Goal: Information Seeking & Learning: Learn about a topic

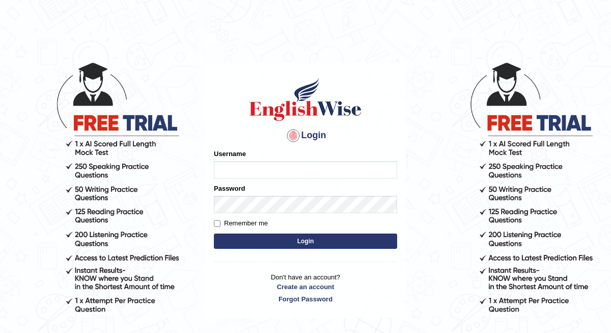
click at [237, 161] on input "Username" at bounding box center [305, 169] width 183 height 17
click at [247, 177] on input "Username" at bounding box center [305, 169] width 183 height 17
click at [246, 170] on input "Username" at bounding box center [305, 169] width 183 height 17
type input "Daaas"
click at [215, 223] on input "Remember me" at bounding box center [217, 223] width 7 height 7
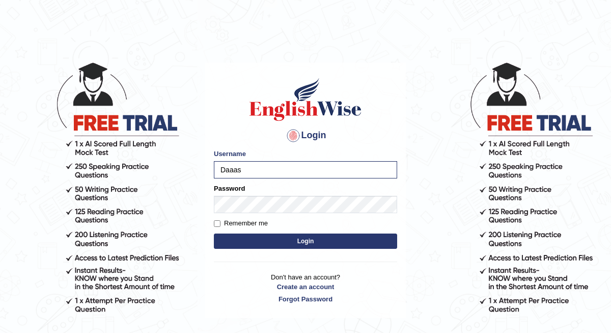
checkbox input "true"
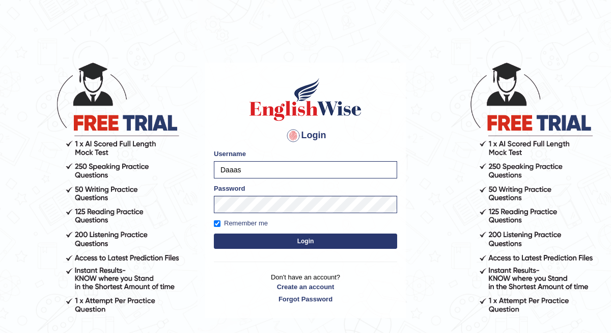
click at [284, 237] on button "Login" at bounding box center [305, 240] width 183 height 15
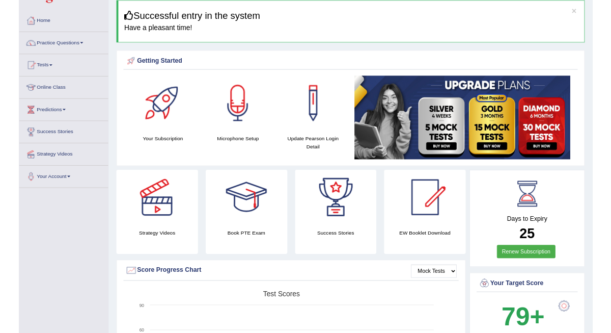
scroll to position [42, 0]
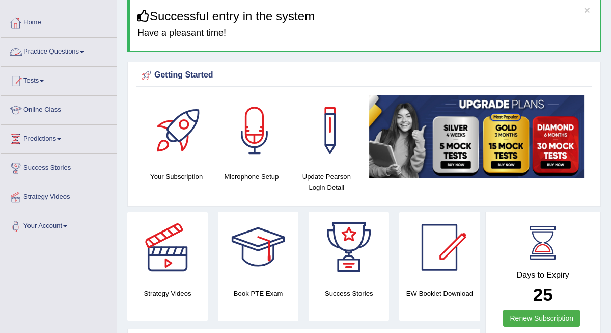
click at [58, 49] on link "Practice Questions" at bounding box center [59, 50] width 116 height 25
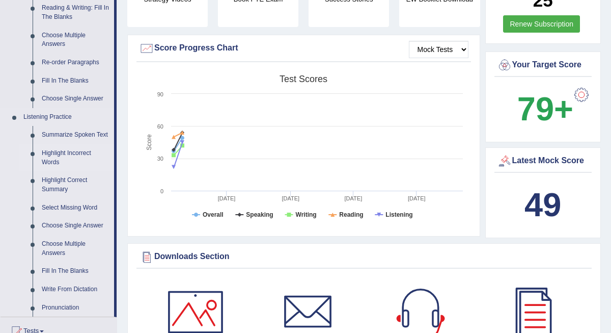
scroll to position [334, 0]
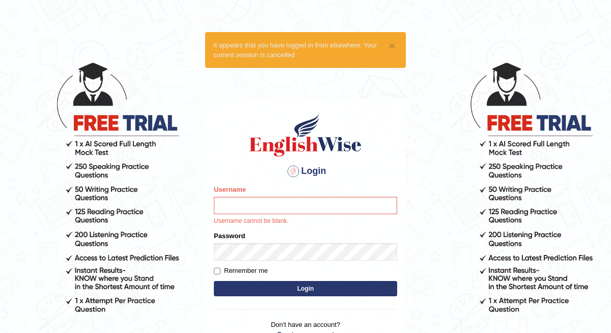
click at [298, 169] on div at bounding box center [293, 171] width 16 height 16
click at [293, 170] on div at bounding box center [293, 171] width 16 height 16
click at [304, 173] on h4 "Login" at bounding box center [305, 171] width 183 height 16
click at [264, 201] on input "Username" at bounding box center [305, 205] width 183 height 17
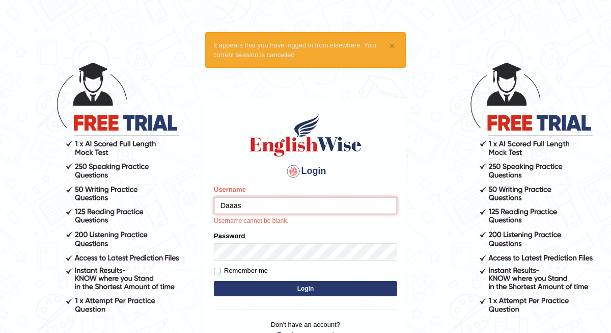
type input "Daaas"
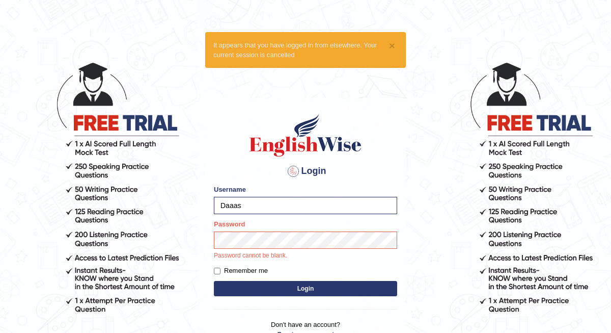
click at [295, 168] on div at bounding box center [293, 171] width 16 height 16
click at [293, 170] on div at bounding box center [293, 171] width 16 height 16
click at [306, 288] on button "Login" at bounding box center [305, 288] width 183 height 15
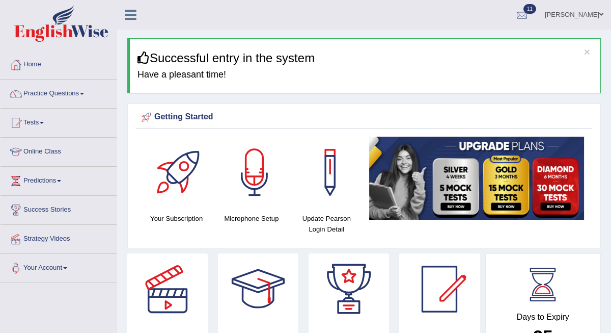
click at [530, 13] on div at bounding box center [522, 15] width 15 height 15
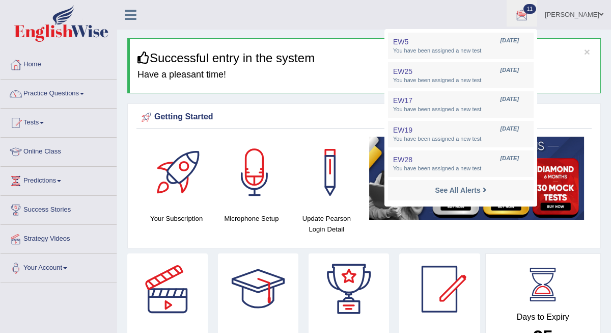
click at [541, 239] on div "Your Subscription Microphone Setup Update Pearson Login Detail" at bounding box center [364, 190] width 455 height 106
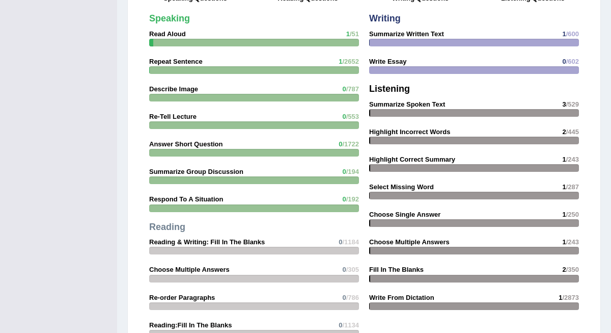
scroll to position [914, 0]
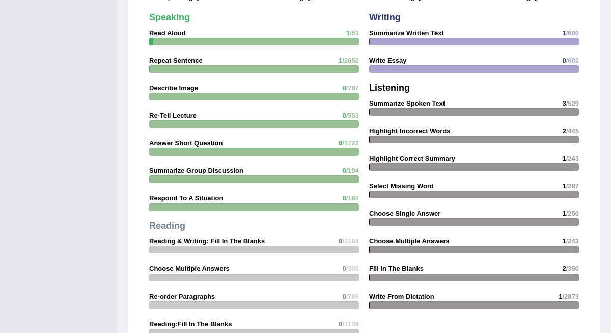
click at [183, 35] on div "Speaking Read Aloud 1 /51 Repeat Sentence 1 /2652 Describe Image 0 /787 Re-Tell…" at bounding box center [254, 191] width 220 height 366
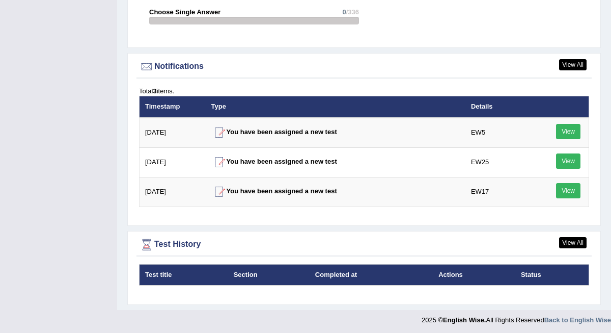
scroll to position [1253, 0]
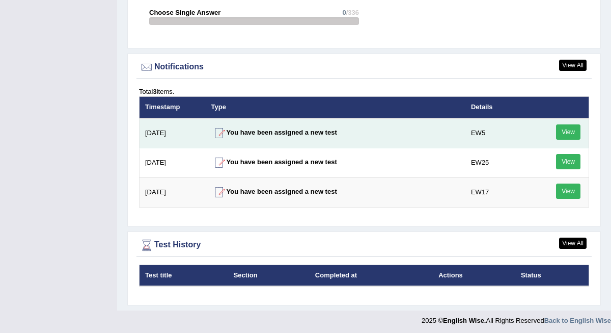
click at [577, 129] on link "View" at bounding box center [568, 131] width 24 height 15
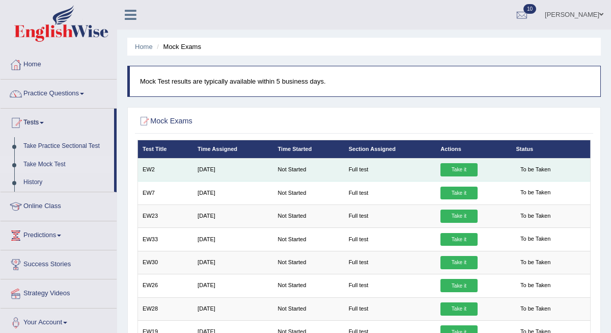
click at [463, 167] on link "Take it" at bounding box center [459, 169] width 37 height 13
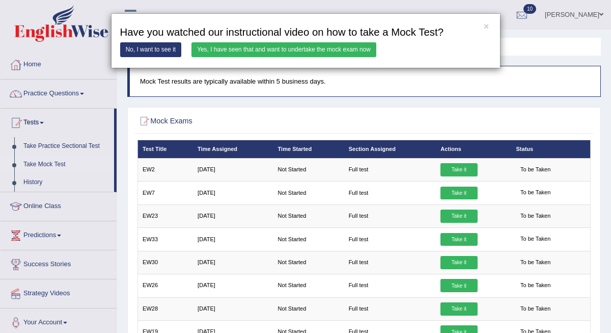
click at [153, 50] on link "No, I want to see it" at bounding box center [151, 49] width 62 height 15
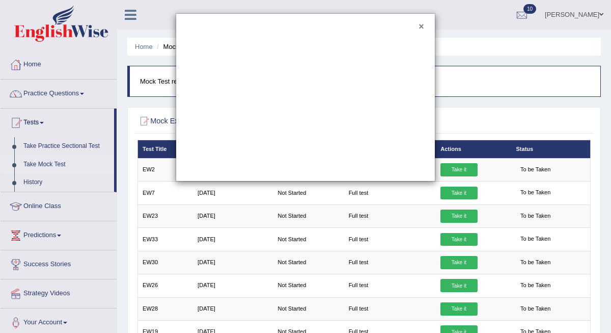
click at [423, 29] on button "×" at bounding box center [421, 26] width 5 height 9
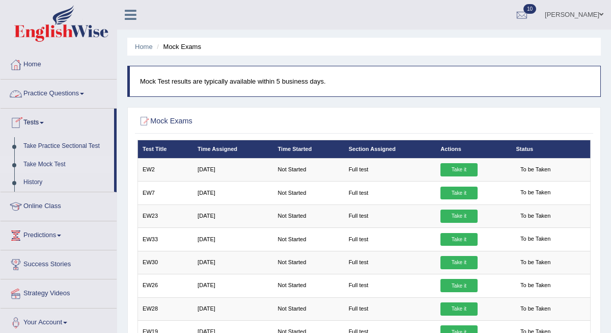
click at [85, 92] on link "Practice Questions" at bounding box center [59, 91] width 116 height 25
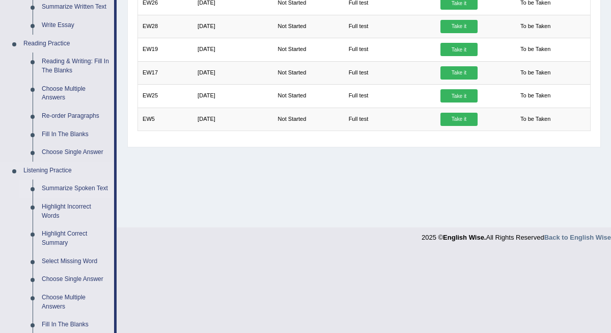
scroll to position [283, 0]
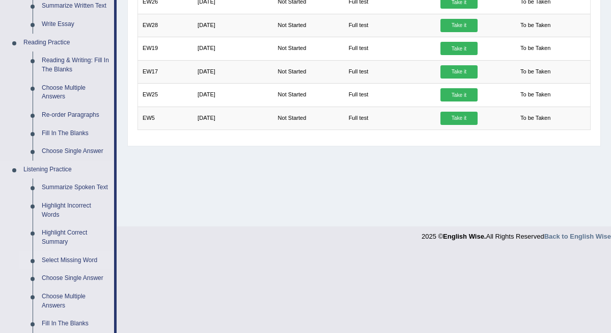
click at [76, 259] on link "Select Missing Word" at bounding box center [75, 260] width 77 height 18
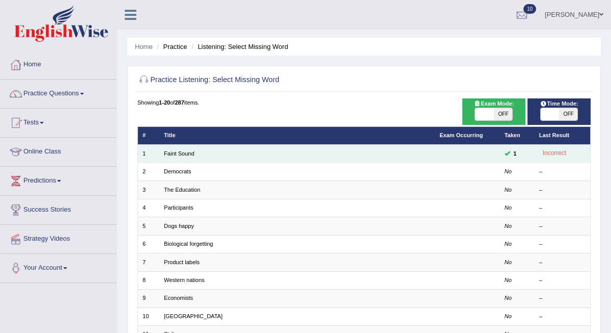
click at [208, 151] on td "Faint Sound" at bounding box center [297, 154] width 276 height 18
click at [508, 156] on span at bounding box center [508, 153] width 6 height 6
click at [186, 148] on td "Faint Sound" at bounding box center [297, 154] width 276 height 18
click at [231, 158] on td "Faint Sound" at bounding box center [297, 154] width 276 height 18
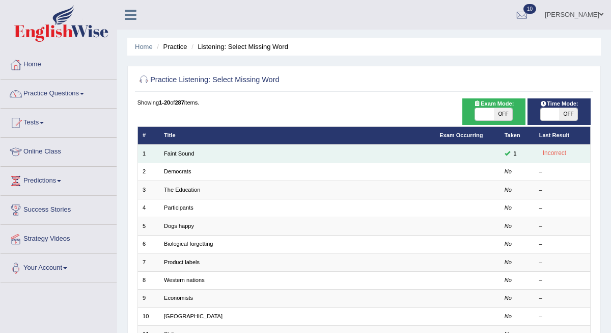
click at [231, 158] on td "Faint Sound" at bounding box center [297, 154] width 276 height 18
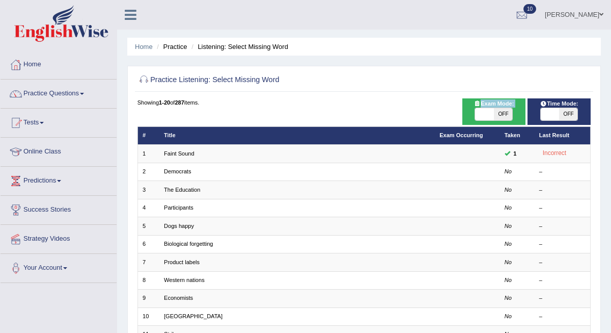
click at [568, 108] on div "ON OFF" at bounding box center [560, 113] width 38 height 13
click at [542, 113] on span at bounding box center [550, 114] width 18 height 12
checkbox input "true"
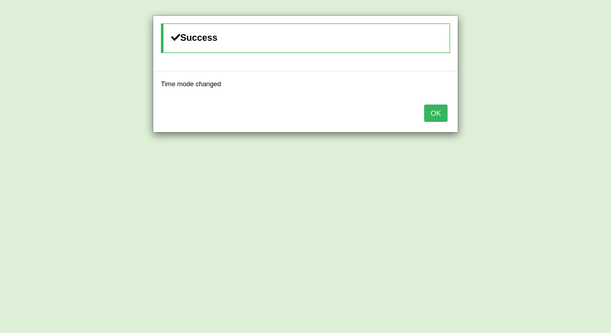
click at [442, 113] on button "OK" at bounding box center [435, 112] width 23 height 17
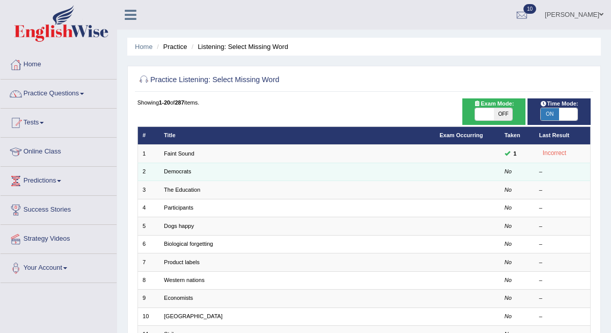
click at [491, 167] on td at bounding box center [467, 172] width 65 height 18
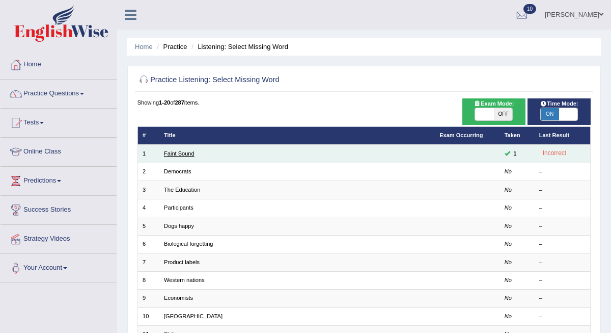
click at [177, 153] on link "Faint Sound" at bounding box center [179, 153] width 31 height 6
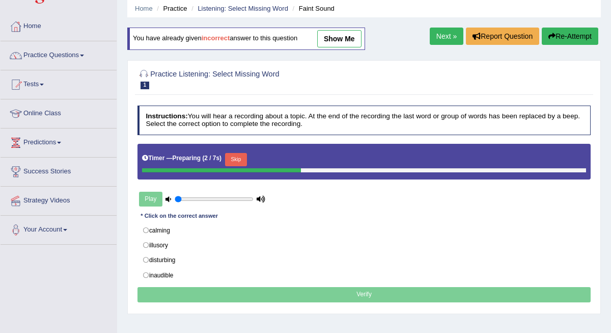
scroll to position [48, 0]
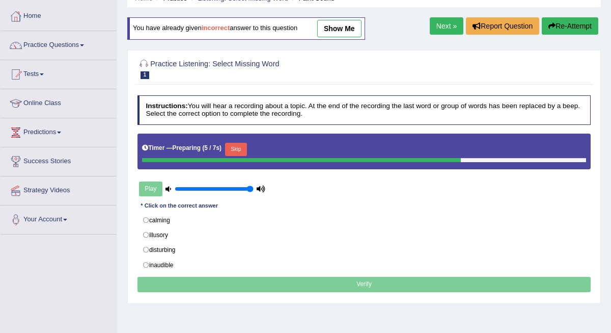
drag, startPoint x: 199, startPoint y: 188, endPoint x: 269, endPoint y: 193, distance: 70.9
type input "1"
click at [270, 193] on div "Instructions: You will hear a recording about a topic. At the end of the record…" at bounding box center [364, 194] width 458 height 207
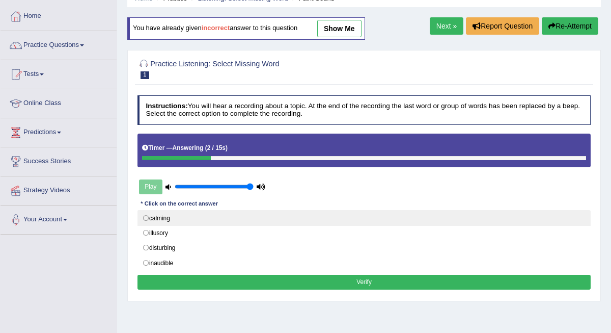
click at [175, 217] on label "calming" at bounding box center [365, 217] width 454 height 15
radio input "true"
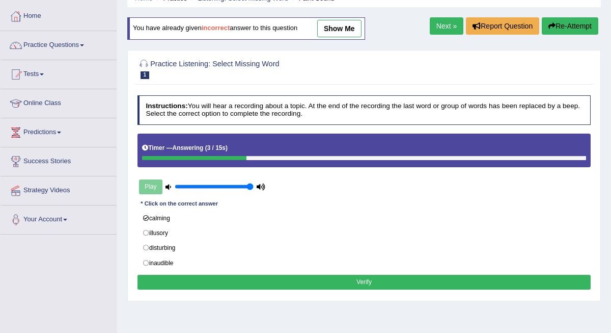
click at [260, 280] on button "Verify" at bounding box center [365, 282] width 454 height 15
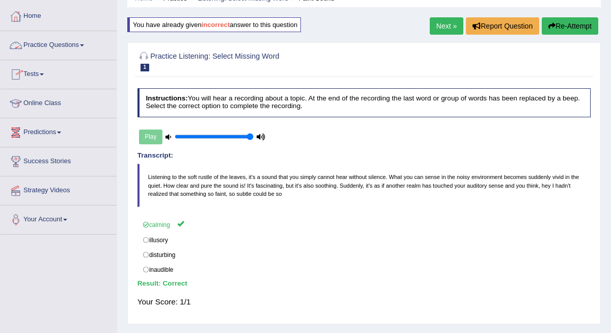
click at [74, 46] on link "Practice Questions" at bounding box center [59, 43] width 116 height 25
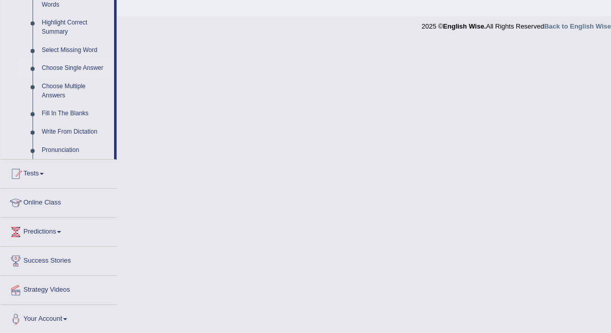
scroll to position [493, 0]
click at [71, 130] on link "Write From Dictation" at bounding box center [75, 132] width 77 height 18
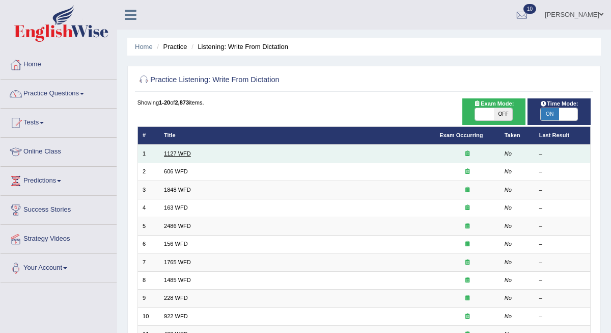
click at [179, 153] on link "1127 WFD" at bounding box center [177, 153] width 27 height 6
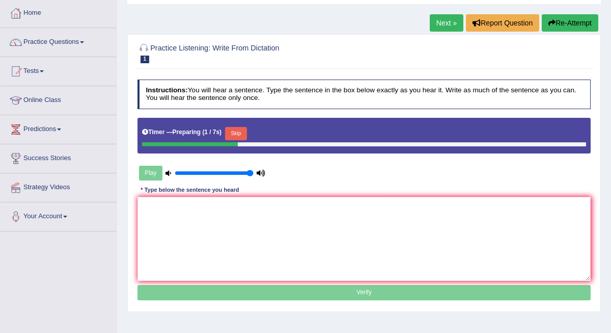
scroll to position [52, 0]
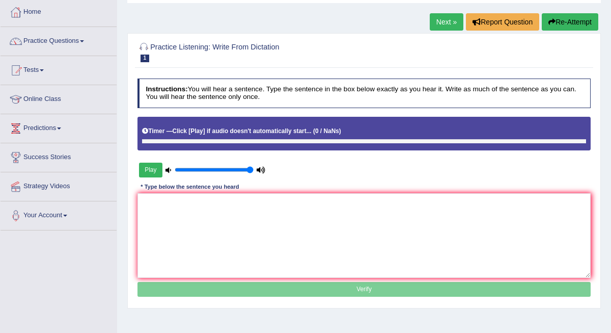
click at [154, 170] on button "Play" at bounding box center [150, 170] width 23 height 15
click at [149, 170] on button "Play" at bounding box center [150, 170] width 23 height 15
click at [152, 173] on button "Play" at bounding box center [150, 170] width 23 height 15
click at [165, 202] on textarea at bounding box center [365, 235] width 454 height 84
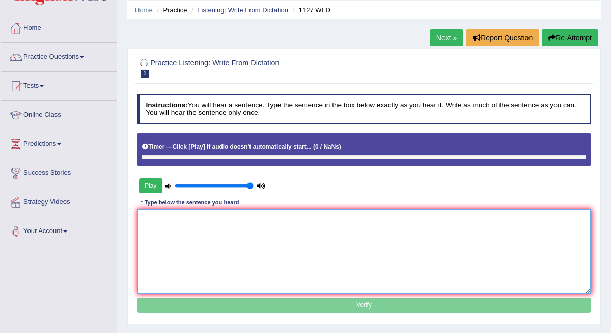
scroll to position [37, 0]
click at [152, 186] on button "Play" at bounding box center [150, 185] width 23 height 15
click at [144, 149] on icon at bounding box center [145, 147] width 6 height 6
click at [245, 7] on link "Listening: Write From Dictation" at bounding box center [243, 10] width 91 height 8
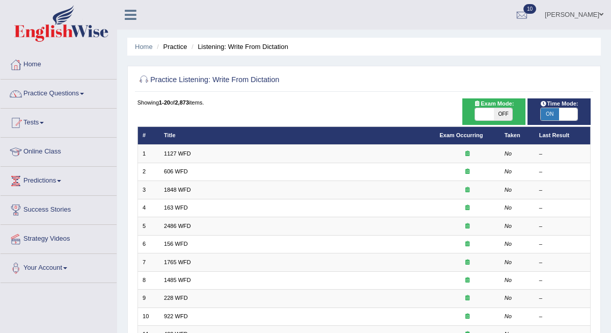
click at [544, 115] on span "ON" at bounding box center [550, 114] width 18 height 12
checkbox input "false"
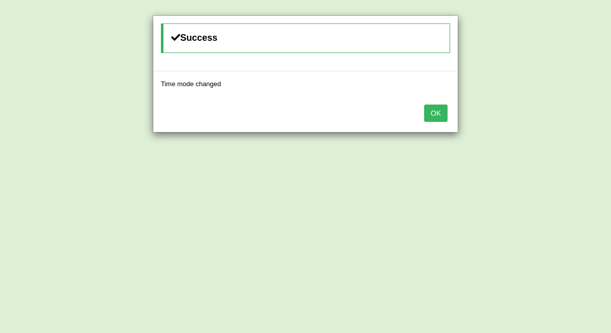
click at [441, 110] on button "OK" at bounding box center [435, 112] width 23 height 17
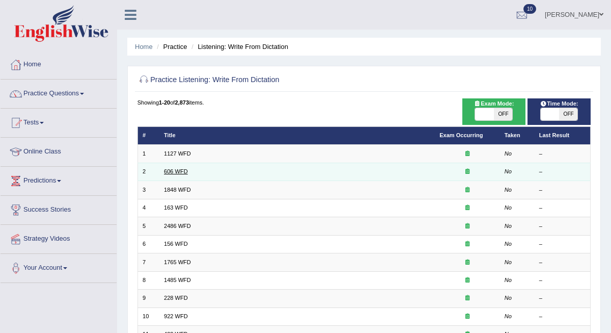
click at [178, 172] on link "606 WFD" at bounding box center [176, 171] width 24 height 6
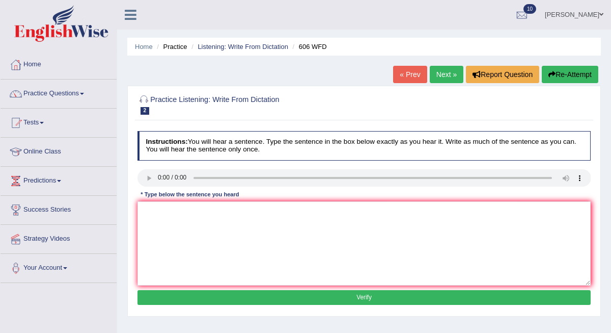
click at [145, 176] on audio at bounding box center [365, 177] width 454 height 17
click at [227, 48] on link "Listening: Write From Dictation" at bounding box center [243, 47] width 91 height 8
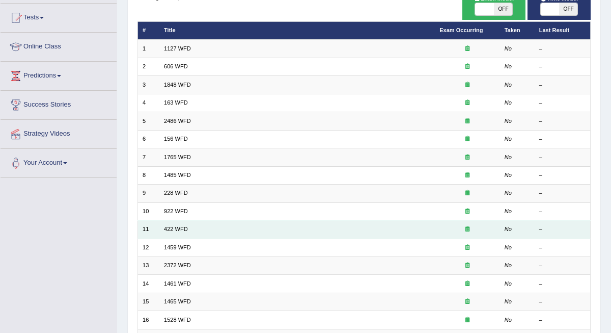
scroll to position [102, 0]
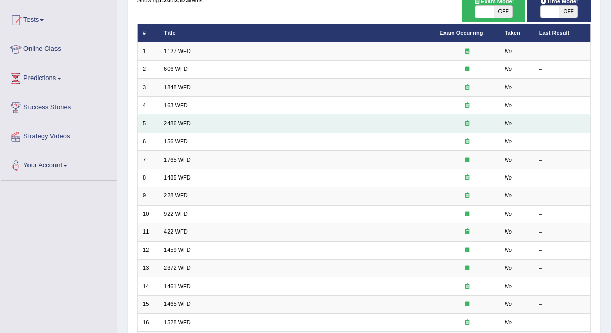
click at [176, 122] on link "2486 WFD" at bounding box center [177, 123] width 27 height 6
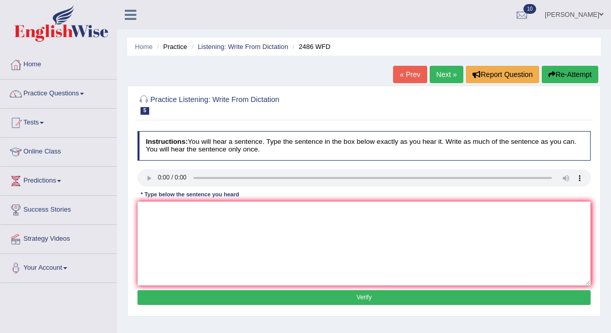
click at [553, 177] on audio at bounding box center [365, 177] width 454 height 17
click at [580, 177] on audio at bounding box center [365, 177] width 454 height 17
click at [149, 178] on audio at bounding box center [365, 177] width 454 height 17
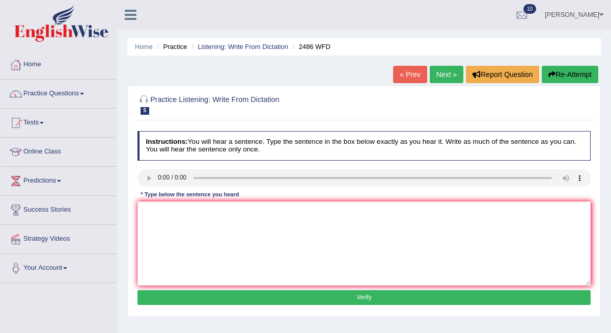
click at [149, 178] on audio at bounding box center [365, 177] width 454 height 17
click at [22, 67] on div at bounding box center [15, 64] width 15 height 15
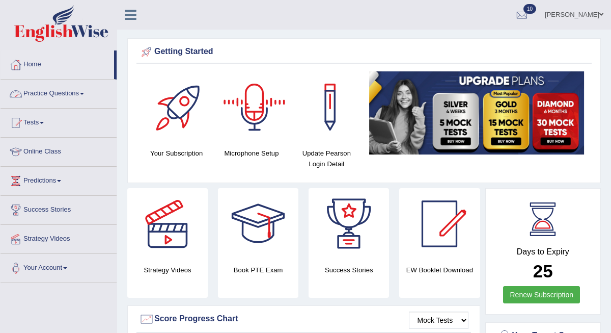
click at [266, 115] on div at bounding box center [254, 106] width 71 height 71
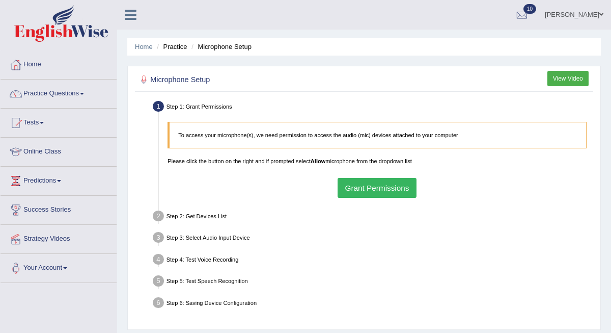
click at [361, 186] on button "Grant Permissions" at bounding box center [377, 188] width 79 height 20
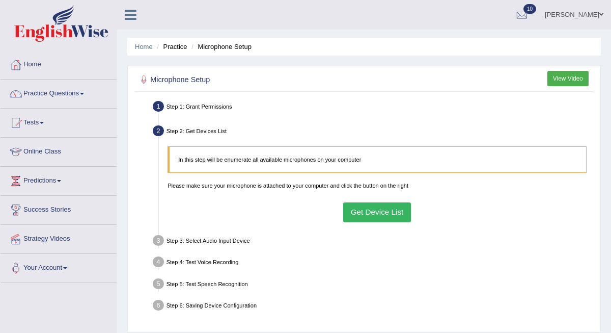
click at [373, 221] on button "Get Device List" at bounding box center [377, 212] width 68 height 20
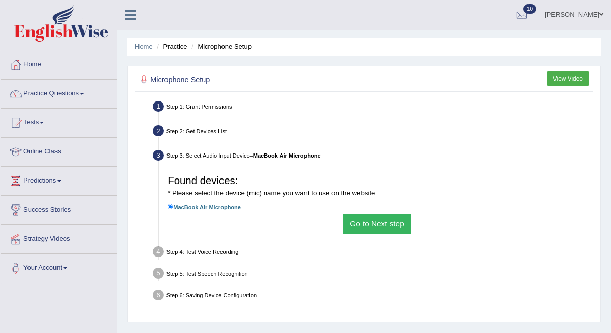
click at [367, 231] on button "Go to Next step" at bounding box center [377, 223] width 69 height 20
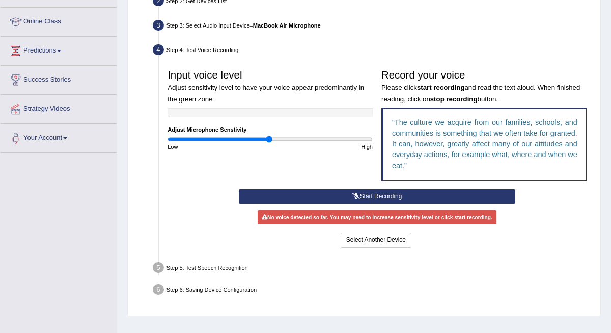
scroll to position [130, 0]
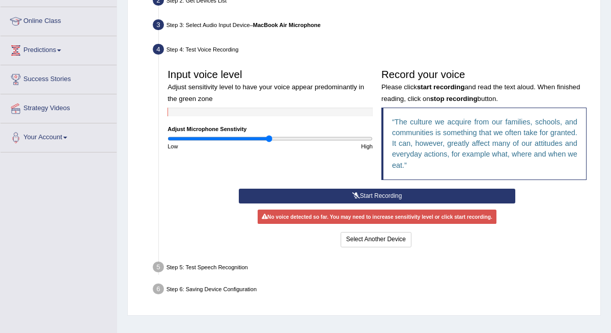
click at [384, 203] on button "Start Recording" at bounding box center [377, 195] width 277 height 15
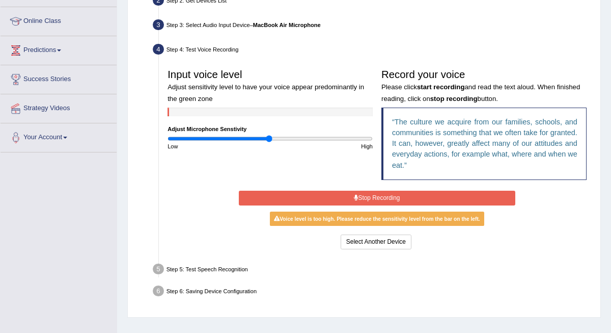
click at [357, 201] on icon at bounding box center [356, 198] width 4 height 6
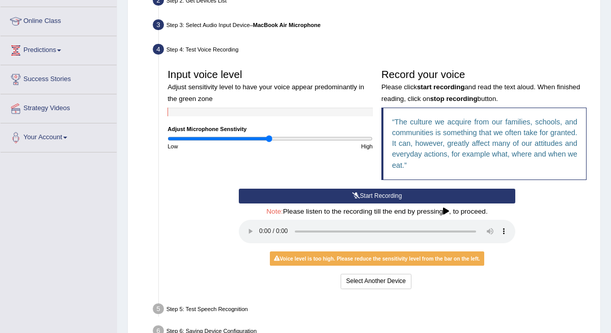
click at [360, 203] on button "Start Recording" at bounding box center [377, 195] width 277 height 15
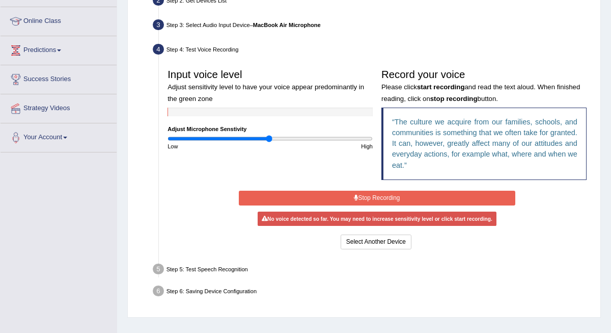
click at [360, 205] on button "Stop Recording" at bounding box center [377, 198] width 277 height 15
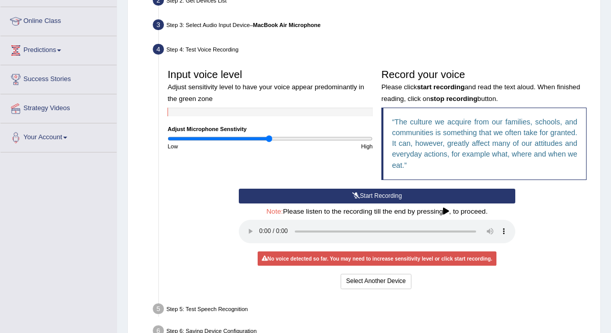
click at [360, 203] on button "Start Recording" at bounding box center [377, 195] width 277 height 15
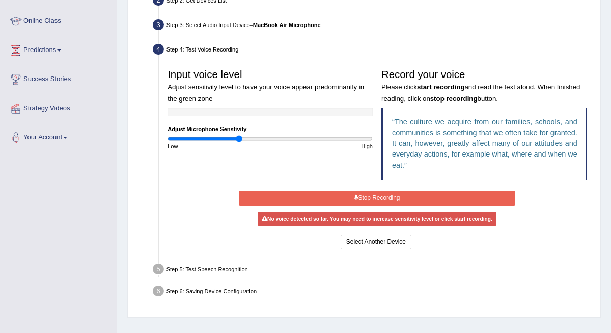
type input "0.7"
click at [240, 142] on input "range" at bounding box center [270, 138] width 205 height 7
click at [372, 205] on button "Stop Recording" at bounding box center [377, 198] width 277 height 15
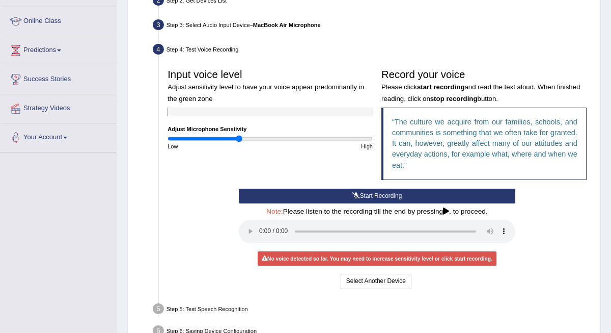
click at [372, 203] on button "Start Recording" at bounding box center [377, 195] width 277 height 15
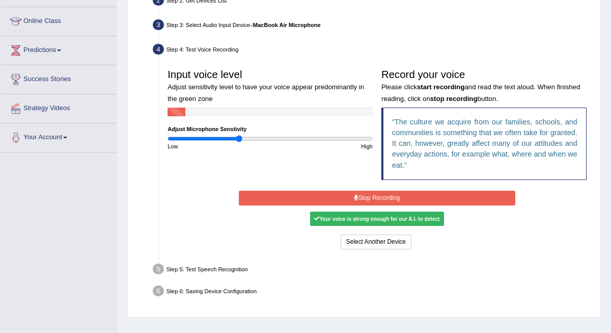
click at [372, 205] on button "Stop Recording" at bounding box center [377, 198] width 277 height 15
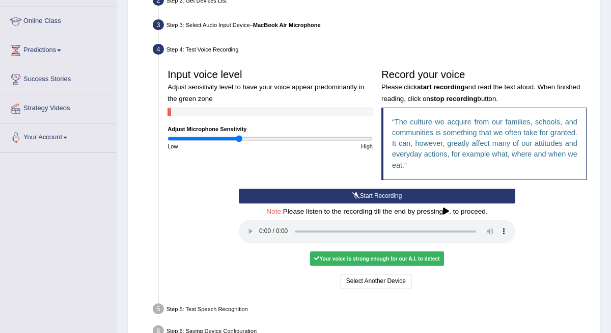
click at [262, 235] on audio at bounding box center [377, 231] width 277 height 23
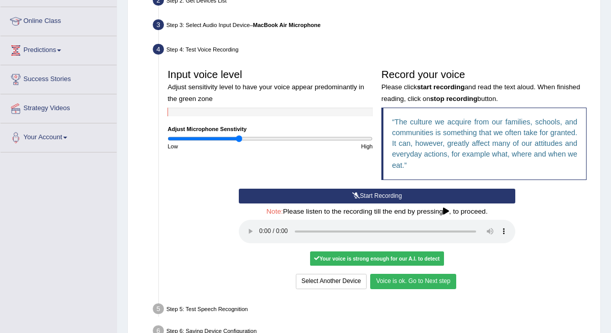
click at [394, 279] on button "Voice is ok. Go to Next step" at bounding box center [413, 281] width 86 height 15
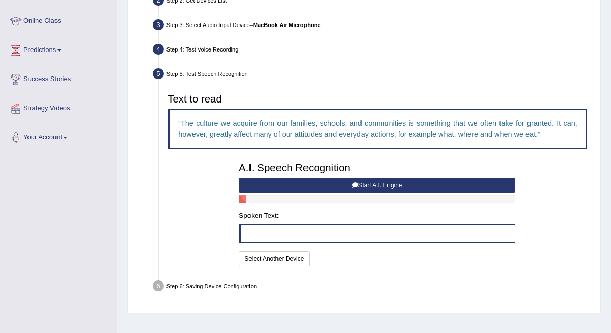
click at [347, 188] on div "A.I. Speech Recognition Start A.I. Engine Stop A.I. Engine Note: Please listen …" at bounding box center [377, 212] width 285 height 111
click at [344, 193] on button "Start A.I. Engine" at bounding box center [377, 185] width 277 height 15
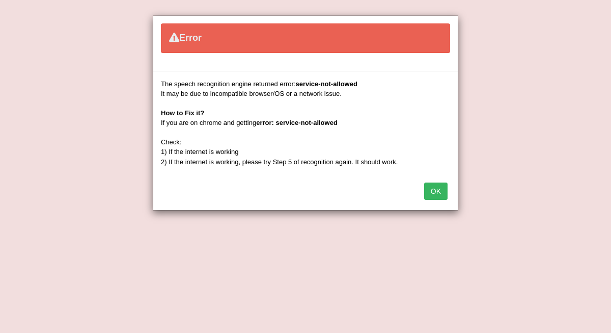
click at [437, 191] on button "OK" at bounding box center [435, 190] width 23 height 17
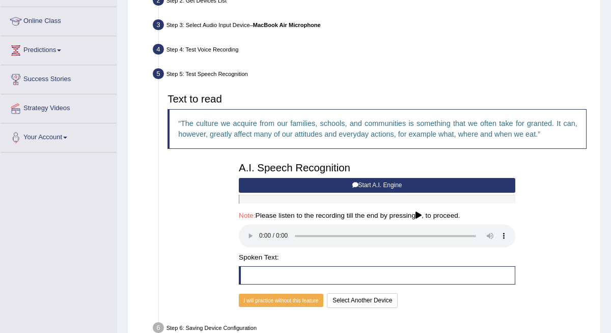
click at [260, 240] on audio at bounding box center [377, 235] width 277 height 23
click at [422, 219] on icon at bounding box center [419, 215] width 6 height 7
click at [289, 299] on button "I will practice without this feature" at bounding box center [281, 299] width 85 height 13
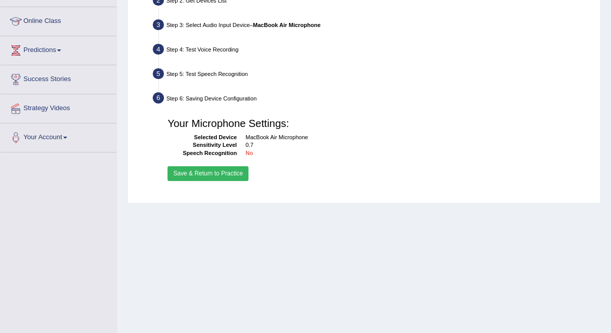
click at [210, 181] on button "Save & Return to Practice" at bounding box center [208, 173] width 81 height 15
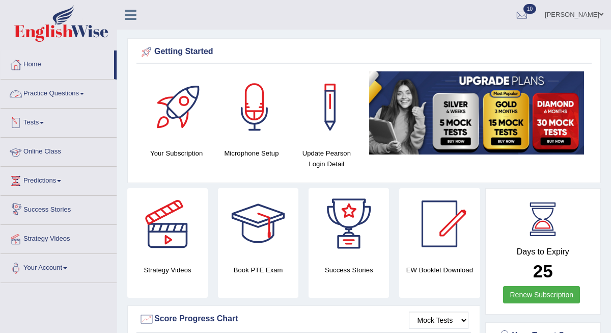
click at [46, 95] on link "Practice Questions" at bounding box center [59, 91] width 116 height 25
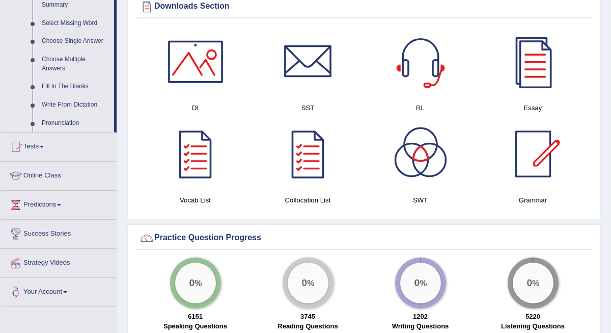
scroll to position [550, 0]
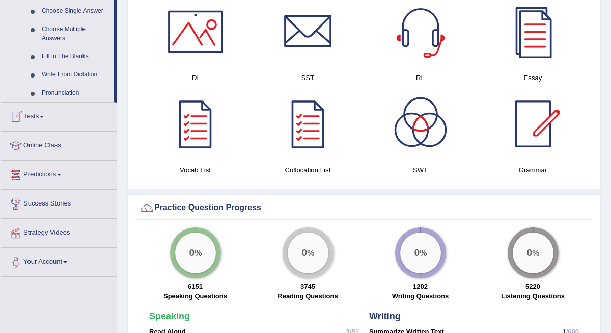
click at [62, 75] on link "Write From Dictation" at bounding box center [75, 75] width 77 height 18
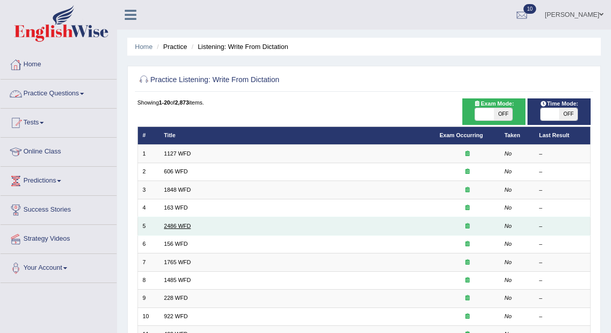
click at [177, 225] on link "2486 WFD" at bounding box center [177, 226] width 27 height 6
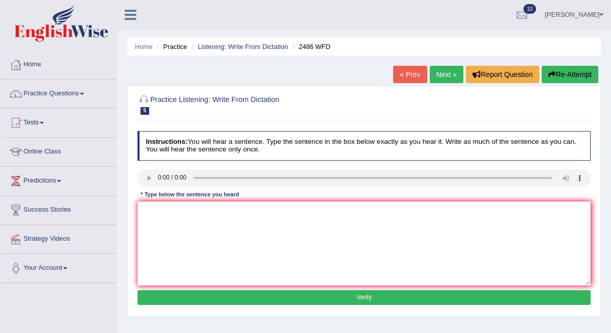
click at [146, 176] on audio at bounding box center [365, 177] width 454 height 17
click at [435, 74] on link "Next »" at bounding box center [447, 74] width 34 height 17
click at [156, 176] on audio at bounding box center [365, 177] width 454 height 17
click at [158, 176] on audio at bounding box center [365, 177] width 454 height 17
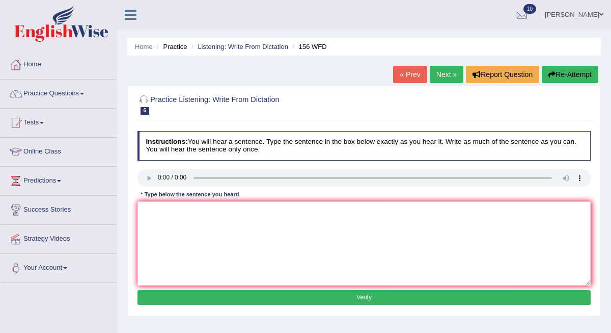
click at [158, 176] on audio at bounding box center [365, 177] width 454 height 17
click at [442, 75] on link "Next »" at bounding box center [447, 74] width 34 height 17
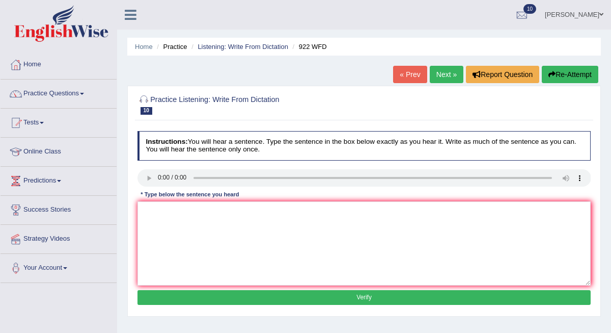
click at [442, 75] on link "Next »" at bounding box center [447, 74] width 34 height 17
click at [158, 176] on audio at bounding box center [365, 177] width 454 height 17
click at [165, 221] on textarea at bounding box center [365, 243] width 454 height 84
type textarea "The most detail detailed arguments are the missing is by are to."
click at [245, 293] on button "Verify" at bounding box center [365, 297] width 454 height 15
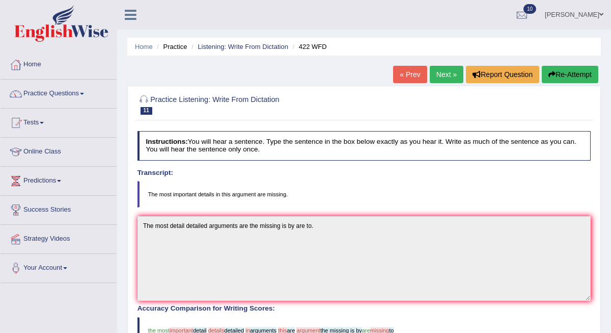
click at [450, 77] on link "Next »" at bounding box center [447, 74] width 34 height 17
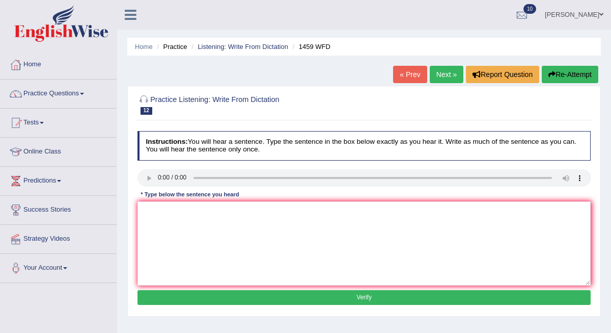
click at [444, 72] on link "Next »" at bounding box center [447, 74] width 34 height 17
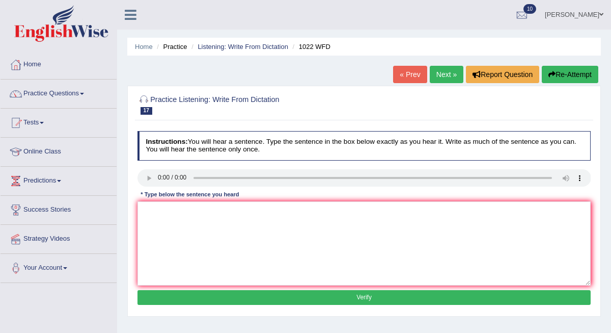
click at [158, 179] on audio at bounding box center [365, 177] width 454 height 17
click at [180, 209] on textarea at bounding box center [365, 243] width 454 height 84
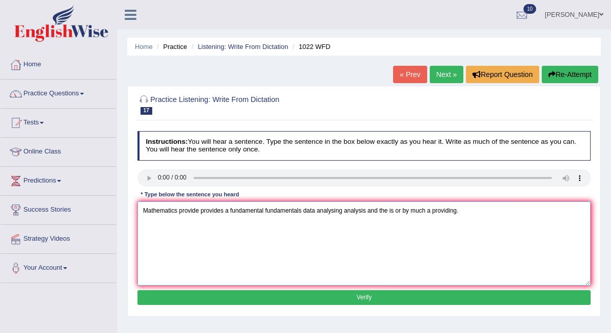
type textarea "Mathematics provide provides a fundamental fundamentals data analysing analysis…"
click at [278, 302] on button "Verify" at bounding box center [365, 297] width 454 height 15
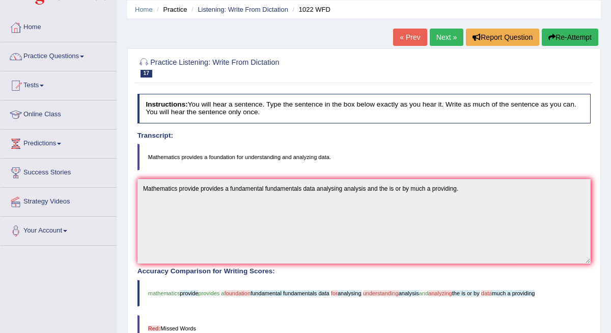
scroll to position [41, 0]
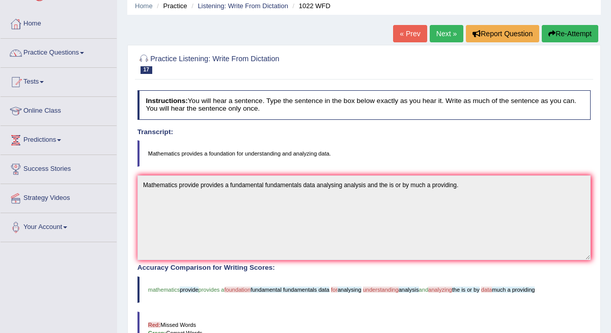
click at [445, 32] on link "Next »" at bounding box center [447, 33] width 34 height 17
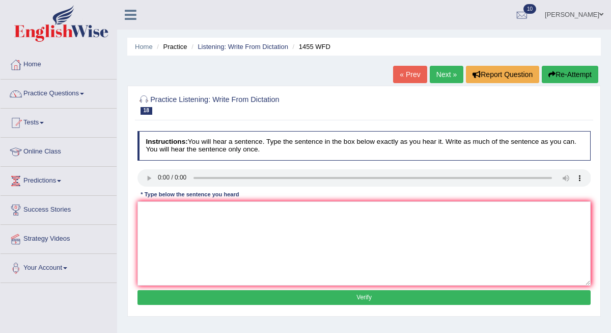
click at [443, 74] on link "Next »" at bounding box center [447, 74] width 34 height 17
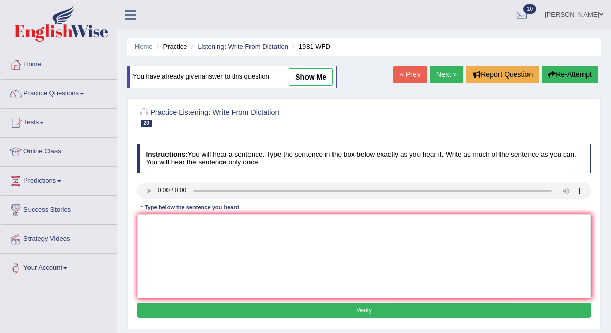
click at [443, 74] on link "Next »" at bounding box center [447, 74] width 34 height 17
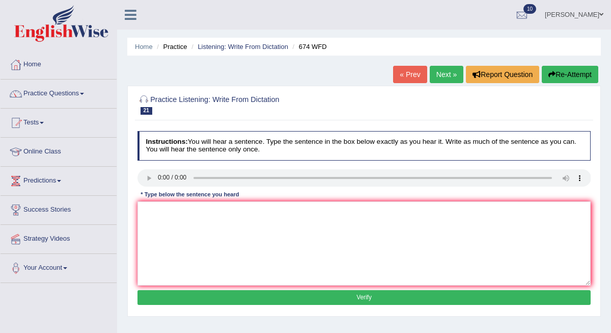
click at [159, 179] on audio at bounding box center [365, 177] width 454 height 17
click at [549, 176] on audio at bounding box center [365, 177] width 454 height 17
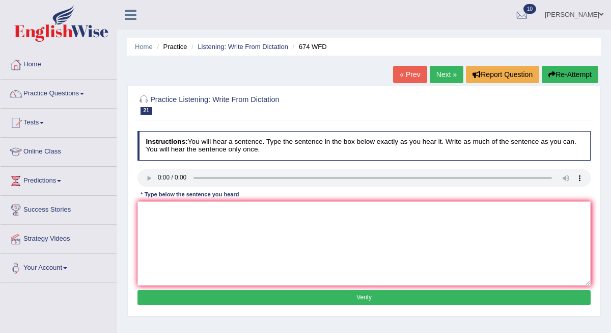
click at [439, 74] on link "Next »" at bounding box center [447, 74] width 34 height 17
click at [436, 76] on link "Next »" at bounding box center [447, 74] width 34 height 17
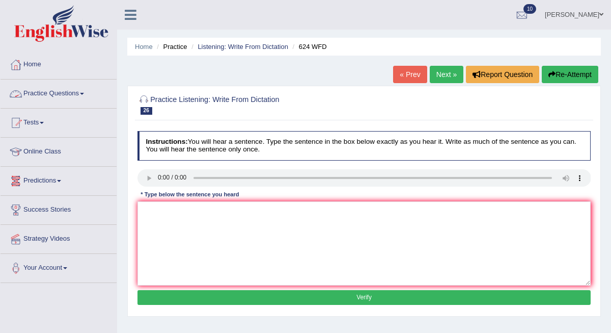
click at [63, 92] on link "Practice Questions" at bounding box center [59, 91] width 116 height 25
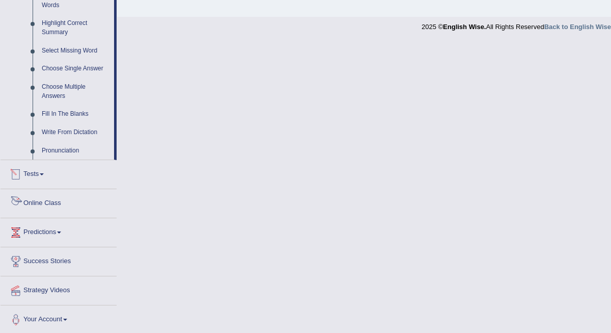
click at [31, 172] on link "Tests" at bounding box center [59, 172] width 116 height 25
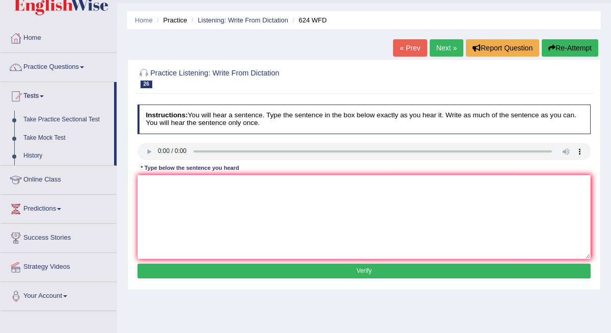
scroll to position [26, 0]
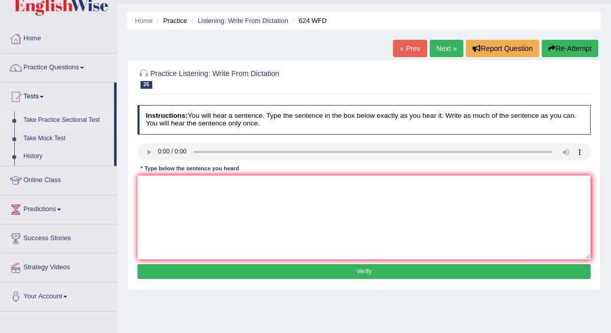
click at [48, 119] on link "Take Practice Sectional Test" at bounding box center [66, 120] width 95 height 18
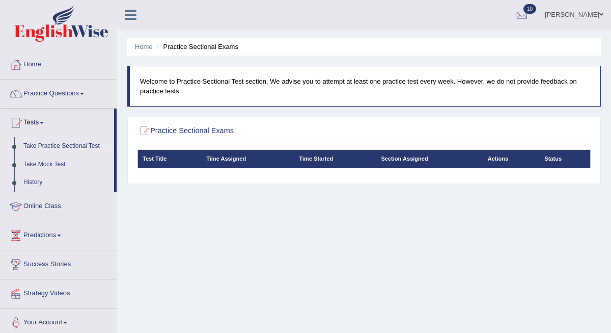
click at [82, 145] on link "Take Practice Sectional Test" at bounding box center [66, 146] width 95 height 18
click at [159, 162] on th "Test Title" at bounding box center [170, 159] width 64 height 18
click at [235, 154] on th "Time Assigned" at bounding box center [248, 159] width 93 height 18
click at [207, 48] on li "Practice Sectional Exams" at bounding box center [196, 47] width 84 height 10
click at [23, 64] on div at bounding box center [15, 64] width 15 height 15
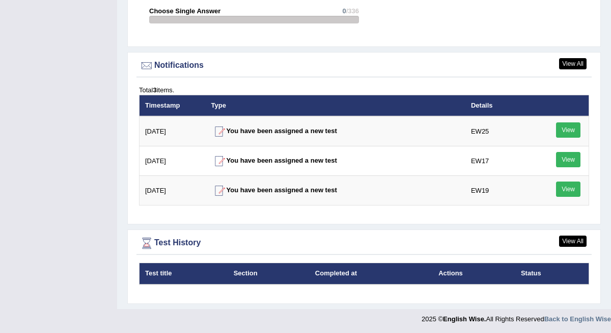
scroll to position [1188, 0]
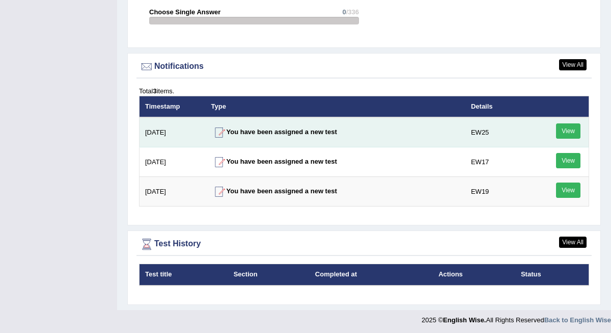
click at [571, 126] on link "View" at bounding box center [568, 130] width 24 height 15
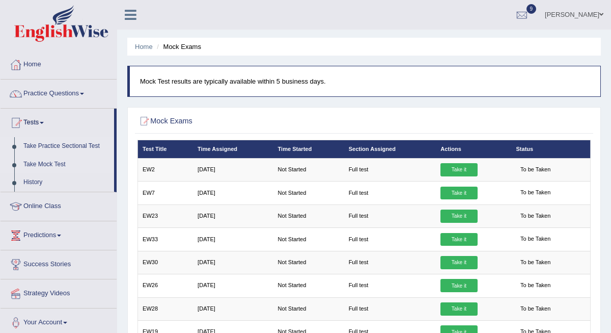
click at [58, 145] on link "Take Practice Sectional Test" at bounding box center [66, 146] width 95 height 18
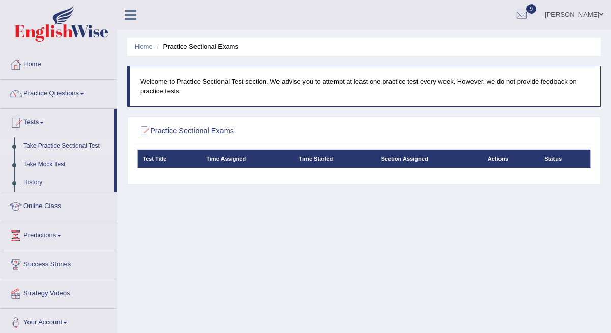
click at [287, 159] on th "Time Assigned" at bounding box center [248, 159] width 93 height 18
click at [63, 100] on link "Practice Questions" at bounding box center [59, 91] width 116 height 25
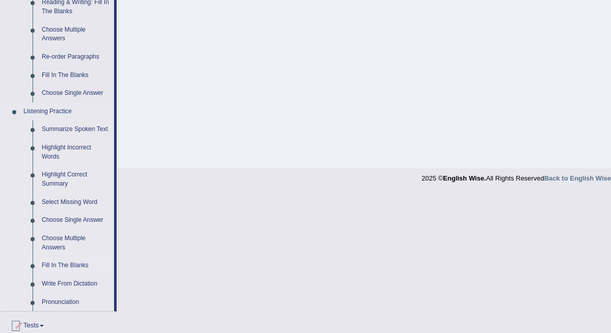
scroll to position [340, 0]
click at [58, 126] on link "Summarize Spoken Text" at bounding box center [75, 130] width 77 height 18
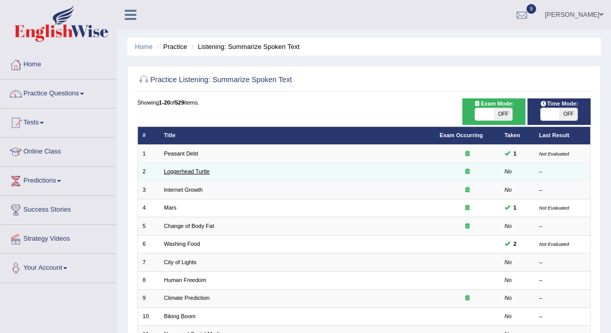
click at [174, 172] on link "Loggerhead Turtle" at bounding box center [187, 171] width 46 height 6
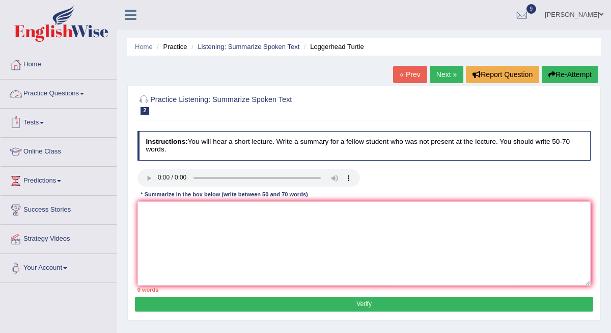
click at [66, 94] on link "Practice Questions" at bounding box center [59, 91] width 116 height 25
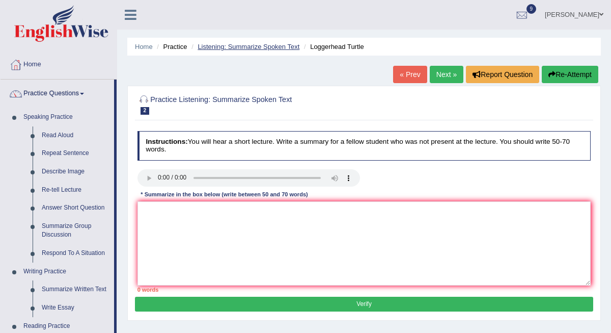
click at [237, 44] on link "Listening: Summarize Spoken Text" at bounding box center [249, 47] width 102 height 8
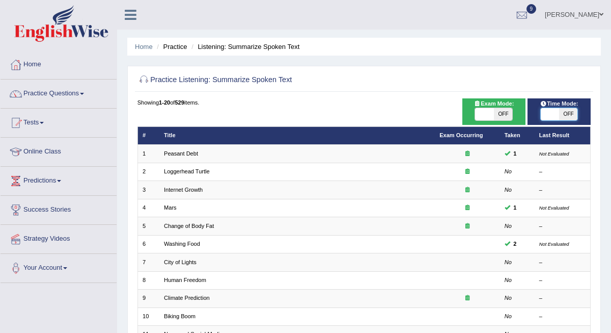
click at [553, 113] on span at bounding box center [550, 114] width 18 height 12
checkbox input "true"
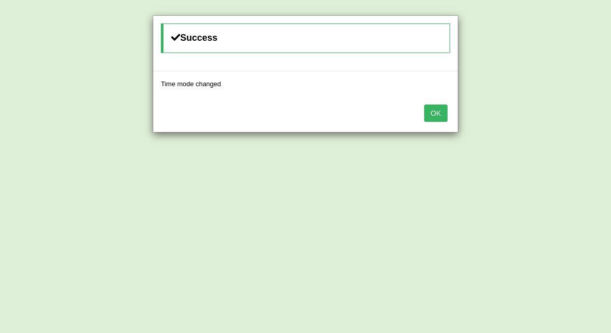
click at [436, 119] on button "OK" at bounding box center [435, 112] width 23 height 17
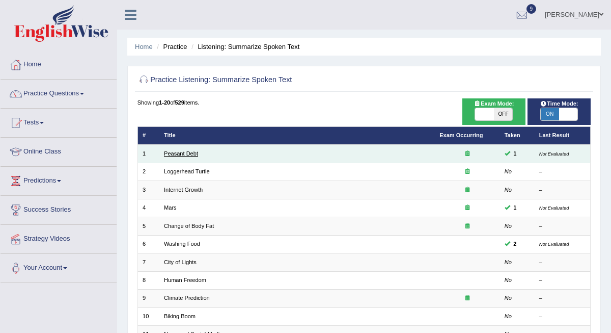
click at [182, 155] on link "Peasant Debt" at bounding box center [181, 153] width 34 height 6
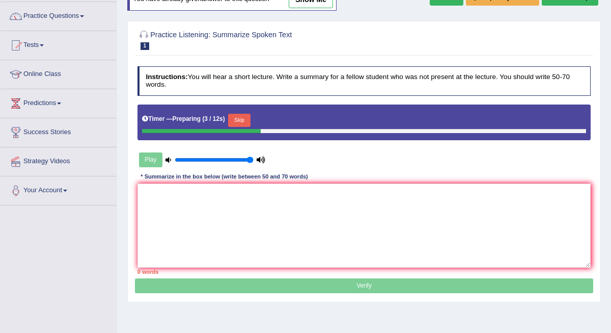
scroll to position [83, 0]
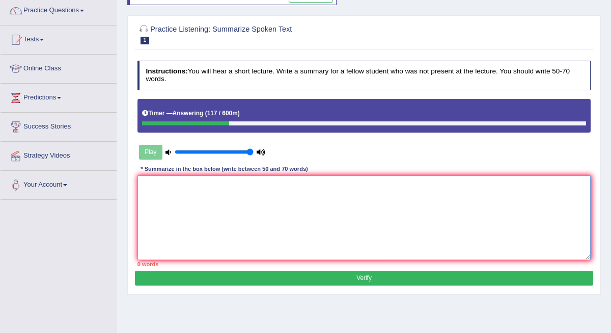
click at [233, 189] on textarea at bounding box center [365, 217] width 454 height 84
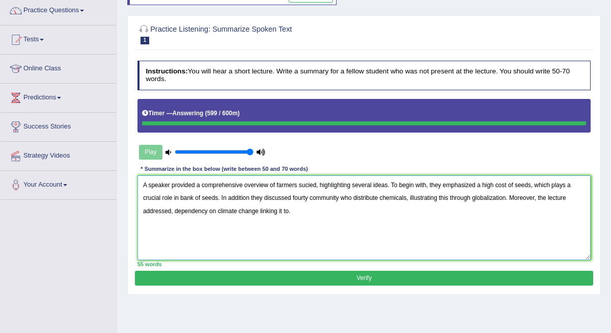
type textarea "A speaker provided a comprehensive overview of farmers sucied, highlighting sev…"
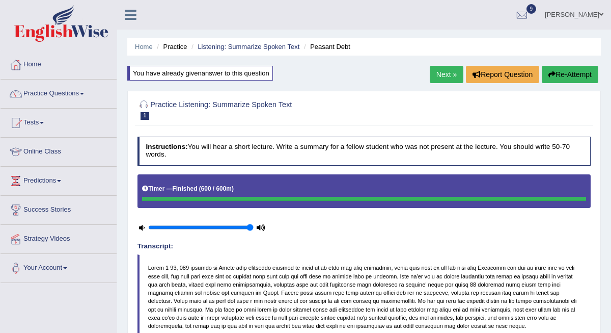
scroll to position [0, 0]
click at [575, 72] on button "Re-Attempt" at bounding box center [570, 74] width 57 height 17
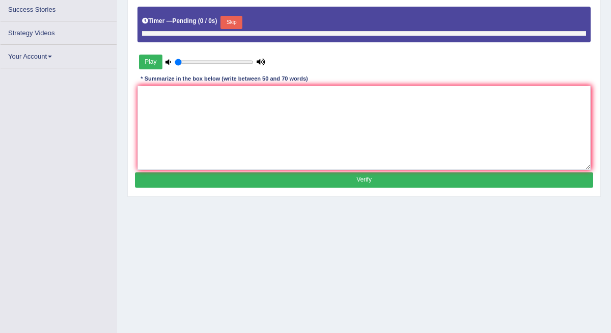
type input "1"
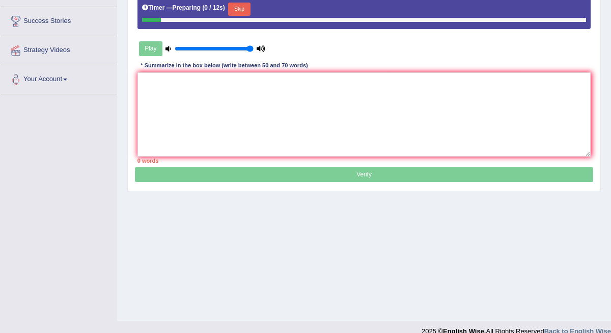
scroll to position [190, 0]
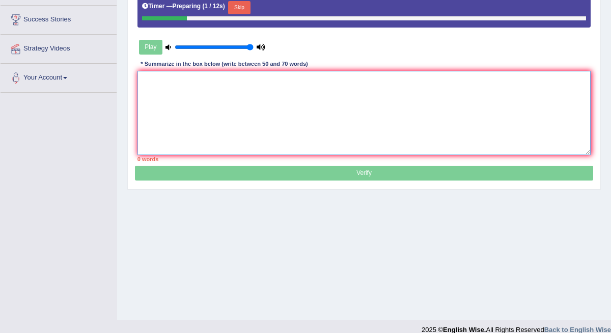
click at [222, 91] on textarea at bounding box center [365, 113] width 454 height 84
click at [146, 78] on textarea at bounding box center [365, 113] width 454 height 84
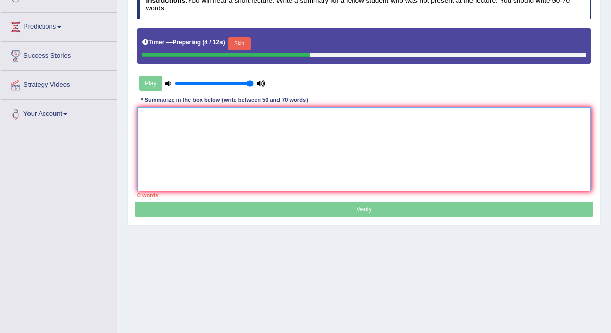
scroll to position [153, 0]
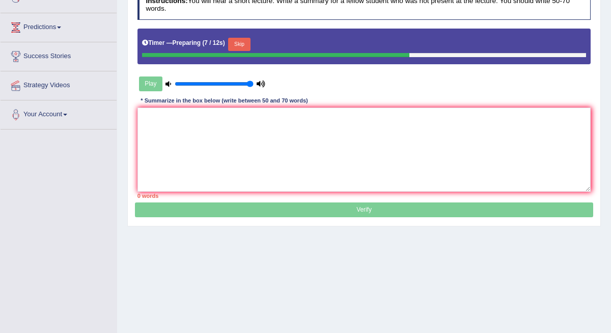
click at [243, 44] on button "Skip" at bounding box center [239, 44] width 22 height 13
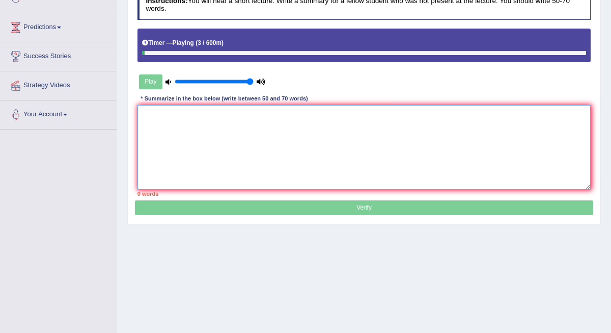
click at [157, 113] on textarea at bounding box center [365, 147] width 454 height 84
paste textarea "A speaker provided a comprehensive overview of farmers sucied, highlighting sev…"
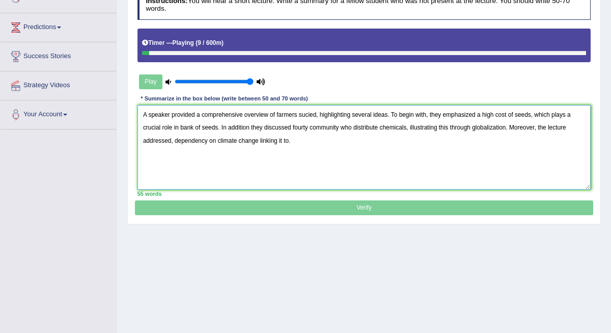
type textarea "A speaker provided a comprehensive overview of farmers sucied, highlighting sev…"
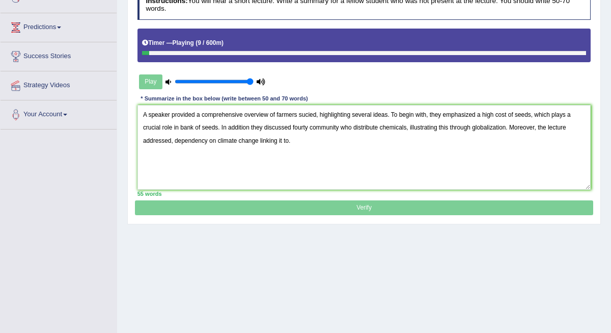
click at [227, 49] on div "Timer — Playing ( 9 / 600m )" at bounding box center [364, 43] width 444 height 15
drag, startPoint x: 251, startPoint y: 77, endPoint x: 180, endPoint y: 85, distance: 71.8
type input "0.05"
click at [180, 85] on div "Play" at bounding box center [203, 82] width 130 height 22
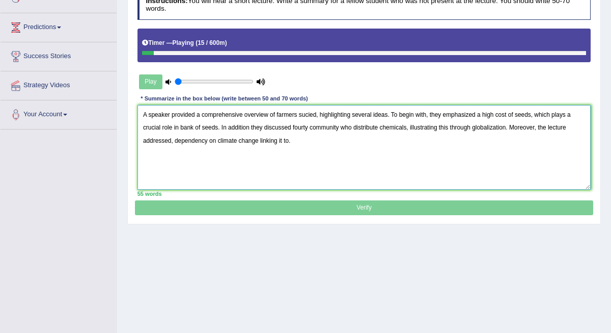
click at [310, 134] on textarea "A speaker provided a comprehensive overview of farmers sucied, highlighting sev…" at bounding box center [365, 147] width 454 height 84
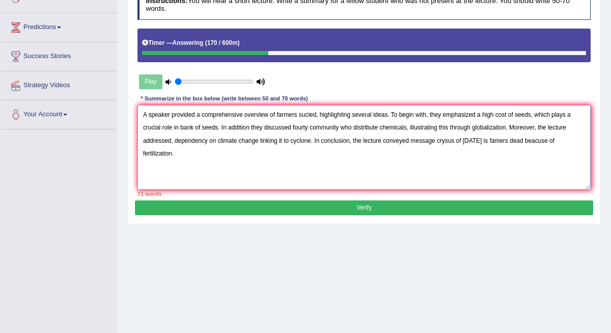
type textarea "A speaker provided a comprehensive overview of farmers sucied, highlighting sev…"
click at [364, 207] on button "Verify" at bounding box center [364, 207] width 458 height 15
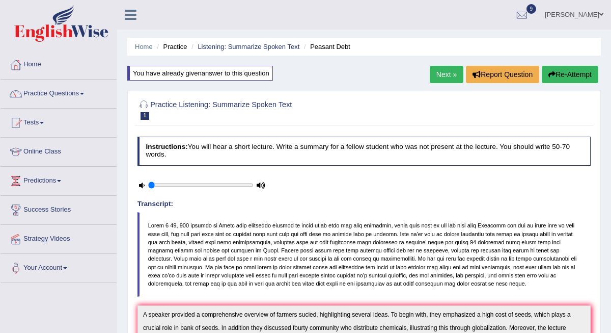
scroll to position [0, 0]
click at [443, 74] on link "Next »" at bounding box center [447, 74] width 34 height 17
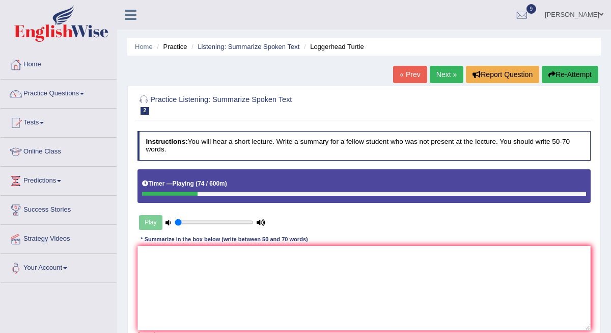
click at [414, 76] on link "« Prev" at bounding box center [410, 74] width 34 height 17
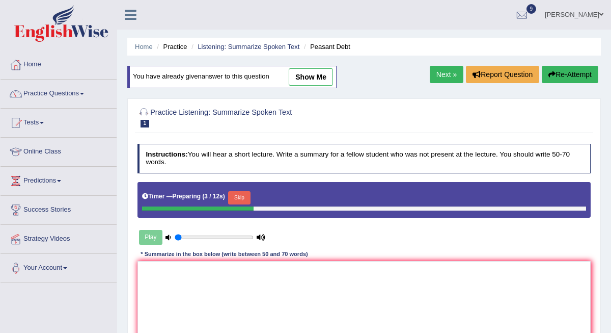
click at [447, 75] on link "Next »" at bounding box center [447, 74] width 34 height 17
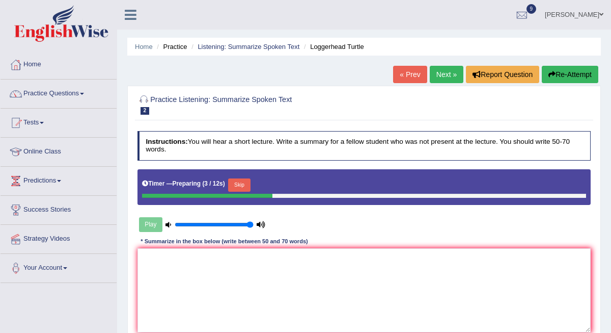
drag, startPoint x: 180, startPoint y: 224, endPoint x: 282, endPoint y: 228, distance: 101.5
type input "1"
click at [282, 228] on div "Play" at bounding box center [248, 224] width 231 height 22
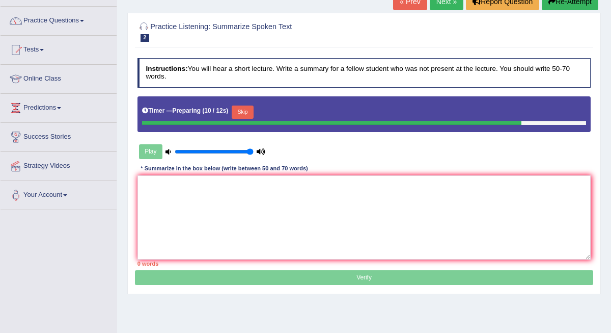
scroll to position [74, 0]
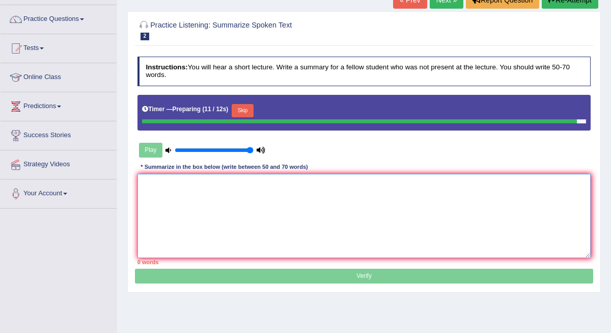
click at [282, 228] on textarea at bounding box center [365, 216] width 454 height 84
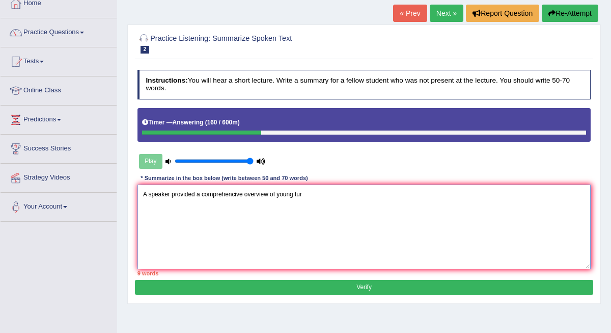
scroll to position [61, 0]
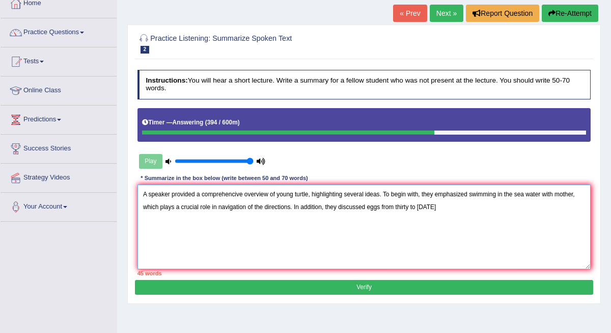
click at [381, 201] on textarea "A speaker provided a comprehencive overview of young turtle, highlighting sever…" at bounding box center [365, 226] width 454 height 84
click at [384, 206] on textarea "A speaker provided a comprehencive overview of young turtle, highlighting sever…" at bounding box center [365, 226] width 454 height 84
click at [408, 205] on textarea "A speaker provided a comprehencive overview of young turtle, highlighting sever…" at bounding box center [365, 226] width 454 height 84
click at [473, 205] on textarea "A speaker provided a comprehencive overview of young turtle, highlighting sever…" at bounding box center [365, 226] width 454 height 84
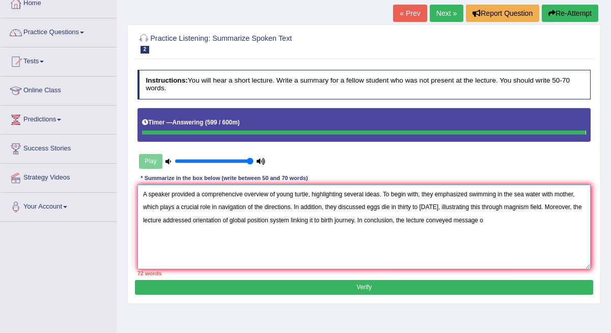
type textarea "A speaker provided a comprehencive overview of young turtle, highlighting sever…"
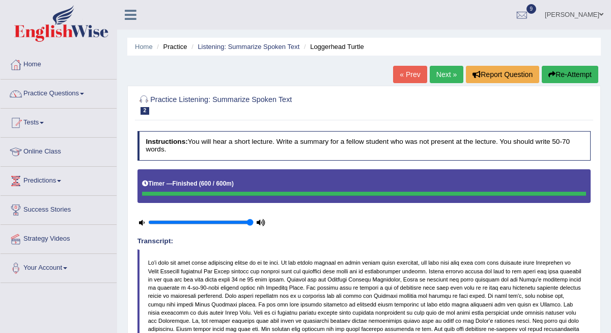
scroll to position [0, 0]
click at [572, 72] on button "Re-Attempt" at bounding box center [570, 74] width 57 height 17
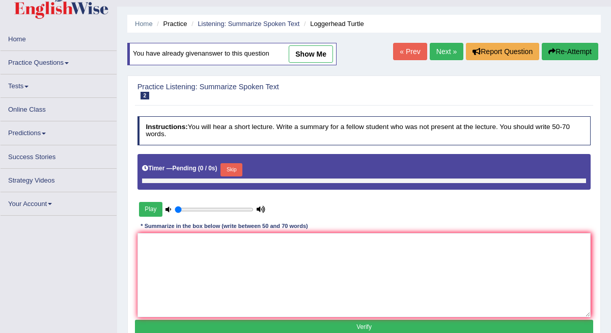
type input "1"
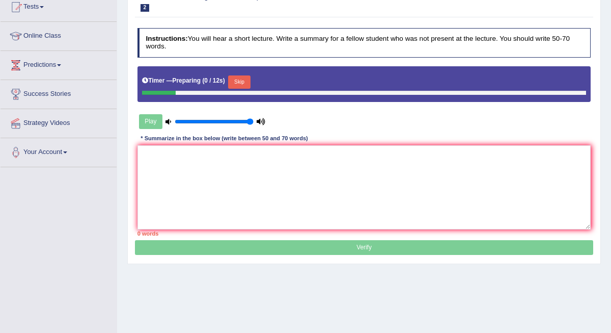
scroll to position [118, 0]
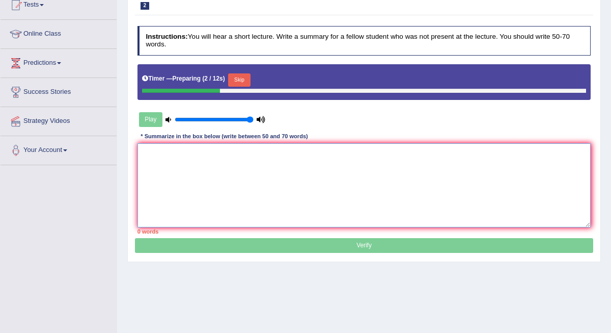
click at [174, 157] on textarea at bounding box center [365, 185] width 454 height 84
paste textarea "A speaker provided a comprehencive overview of young turtle, highlighting sever…"
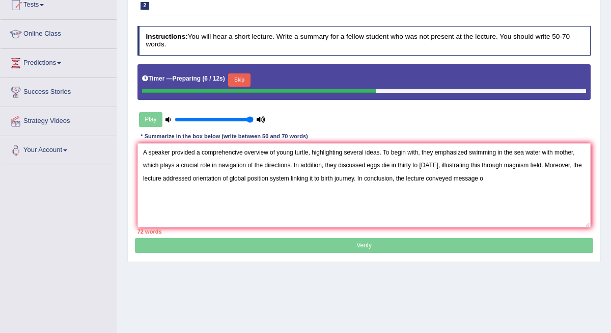
click at [246, 81] on button "Skip" at bounding box center [239, 79] width 22 height 13
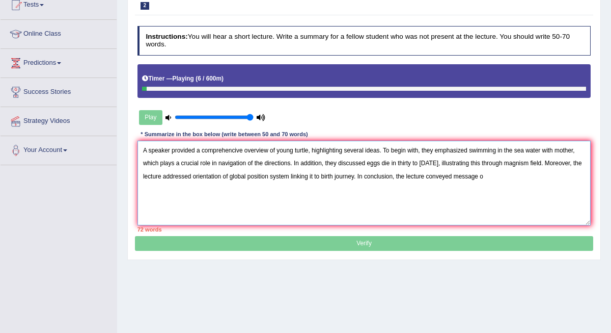
click at [233, 148] on textarea "A speaker provided a comprehencive overview of young turtle, highlighting sever…" at bounding box center [365, 183] width 454 height 84
click at [235, 148] on textarea "A speaker provided a comprehencive overview of young turtle, highlighting sever…" at bounding box center [365, 183] width 454 height 84
click at [260, 156] on textarea "A speaker provided a comprehensive overview of young turtle, highlighting sever…" at bounding box center [365, 183] width 454 height 84
click at [527, 153] on textarea "A speaker provided a comprehensive overview of young turtle, highlighting sever…" at bounding box center [365, 183] width 454 height 84
click at [526, 147] on textarea "A speaker provided a comprehensive overview of young turtle, highlighting sever…" at bounding box center [365, 183] width 454 height 84
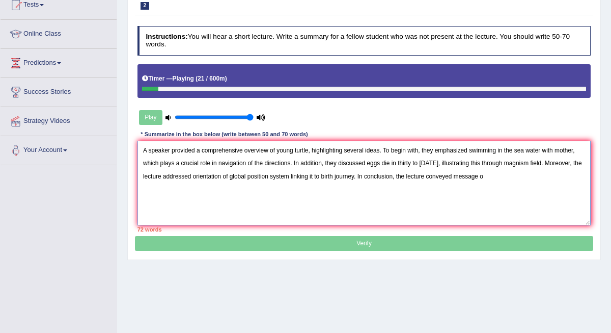
click at [518, 153] on textarea "A speaker provided a comprehensive overview of young turtle, highlighting sever…" at bounding box center [365, 183] width 454 height 84
click at [520, 152] on textarea "A speaker provided a comprehensive overview of young turtle, highlighting sever…" at bounding box center [365, 183] width 454 height 84
click at [533, 165] on textarea "A speaker provided a comprehensive overview of young turtle, highlighting sever…" at bounding box center [365, 183] width 454 height 84
click at [571, 168] on textarea "A speaker provided a comprehensive overview of young turtle, highlighting sever…" at bounding box center [365, 183] width 454 height 84
click at [247, 161] on textarea "A speaker provided a comprehensive overview of young turtle, highlighting sever…" at bounding box center [365, 183] width 454 height 84
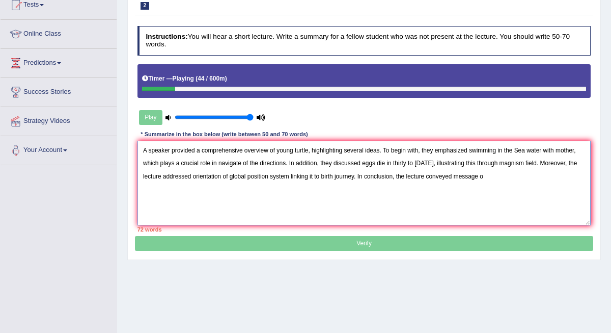
click at [300, 184] on textarea "A speaker provided a comprehensive overview of young turtle, highlighting sever…" at bounding box center [365, 183] width 454 height 84
click at [462, 240] on p "Verify" at bounding box center [364, 135] width 458 height 231
click at [295, 90] on div "Timer — Playing ( 101 / 600m )" at bounding box center [365, 81] width 454 height 34
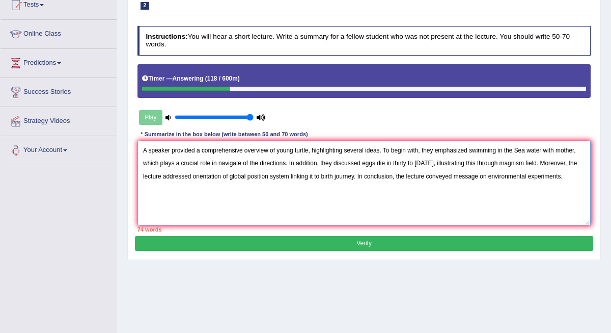
click at [270, 174] on textarea "A speaker provided a comprehensive overview of young turtle, highlighting sever…" at bounding box center [365, 183] width 454 height 84
click at [397, 161] on textarea "A speaker provided a comprehensive overview of young turtle, highlighting sever…" at bounding box center [365, 183] width 454 height 84
click at [494, 174] on textarea "A speaker provided a comprehensive overview of young turtle, highlighting sever…" at bounding box center [365, 183] width 454 height 84
click at [218, 162] on textarea "A speaker provided a comprehensive overview of young turtle, highlighting sever…" at bounding box center [365, 183] width 454 height 84
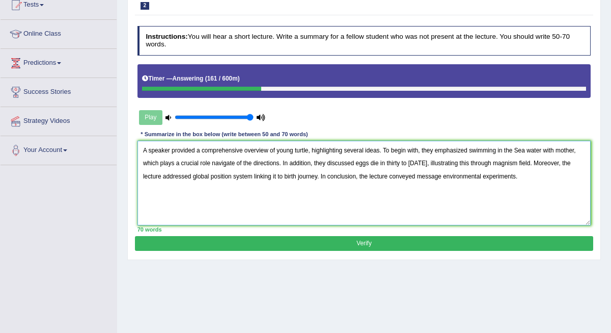
type textarea "A speaker provided a comprehensive overview of young turtle, highlighting sever…"
click at [221, 245] on button "Verify" at bounding box center [364, 243] width 458 height 15
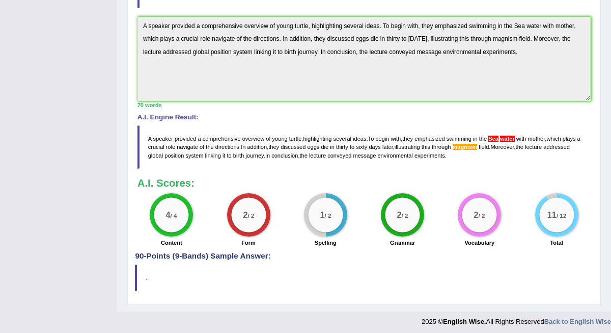
scroll to position [305, 0]
click at [210, 268] on blockquote "." at bounding box center [364, 278] width 458 height 26
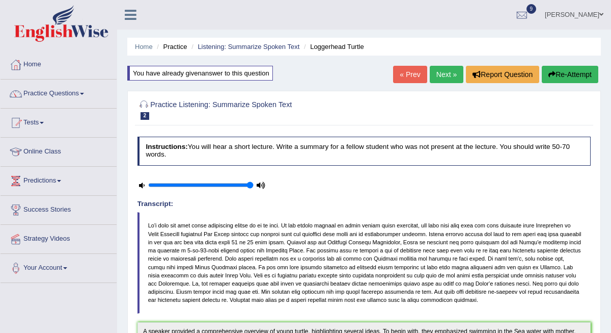
scroll to position [0, 0]
click at [447, 75] on link "Next »" at bounding box center [447, 74] width 34 height 17
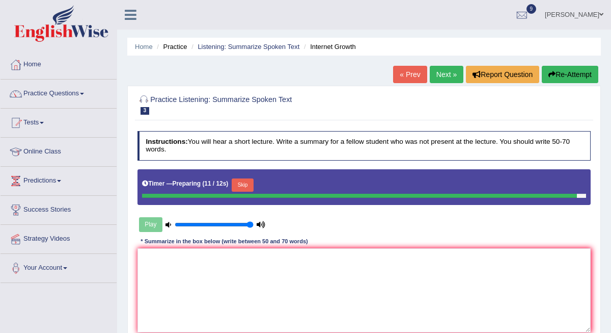
click at [254, 224] on div "Play" at bounding box center [203, 224] width 130 height 22
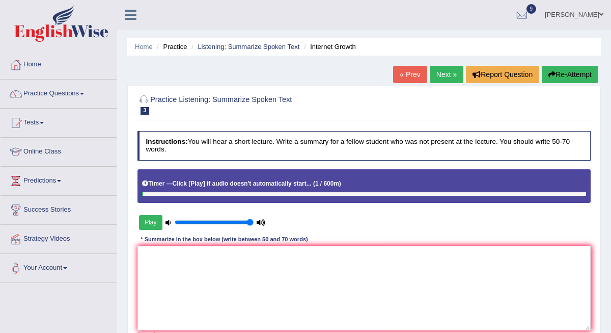
click at [254, 221] on div "Play" at bounding box center [203, 222] width 130 height 22
click at [253, 221] on input "range" at bounding box center [214, 222] width 78 height 7
click at [263, 220] on icon at bounding box center [261, 223] width 9 height 6
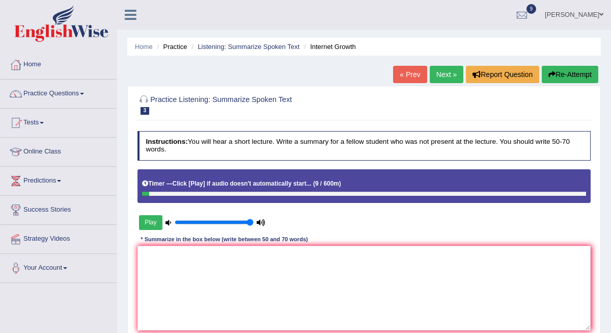
click at [251, 219] on input "range" at bounding box center [214, 222] width 78 height 7
click at [172, 222] on div "Play" at bounding box center [203, 222] width 130 height 22
type input "1"
drag, startPoint x: 178, startPoint y: 220, endPoint x: 271, endPoint y: 224, distance: 92.3
click at [270, 224] on div "Play" at bounding box center [248, 222] width 231 height 22
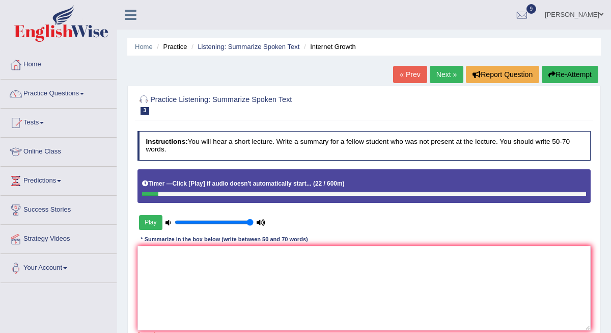
click at [152, 221] on button "Play" at bounding box center [150, 222] width 23 height 15
click at [408, 77] on link "« Prev" at bounding box center [410, 74] width 34 height 17
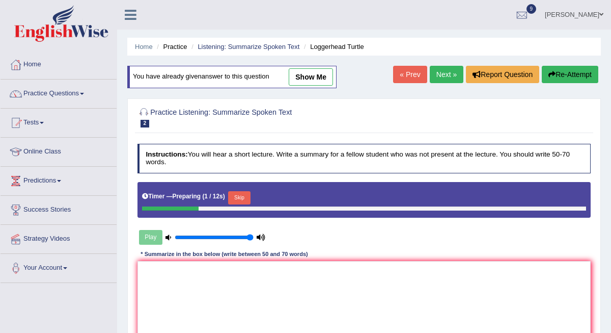
click at [147, 236] on div "Play" at bounding box center [203, 237] width 130 height 22
click at [250, 196] on button "Skip" at bounding box center [239, 197] width 22 height 13
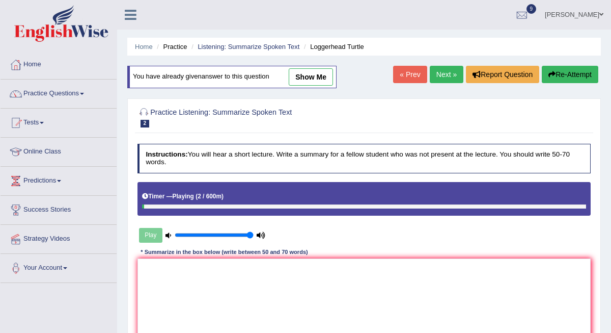
click at [440, 77] on link "Next »" at bounding box center [447, 74] width 34 height 17
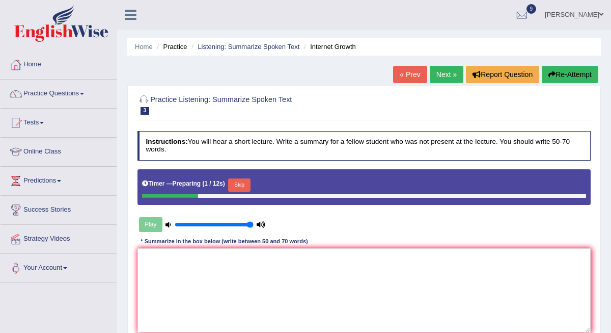
click at [247, 182] on button "Skip" at bounding box center [239, 184] width 22 height 13
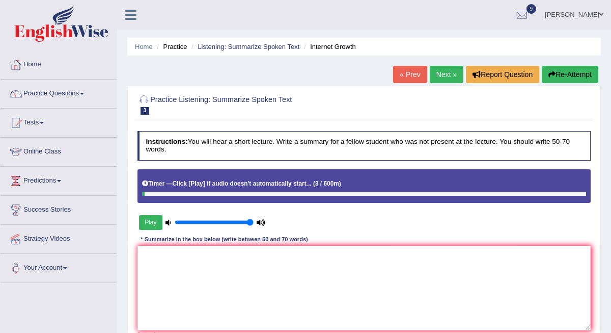
click at [191, 195] on div "Timer — Click [Play] if audio doesn't automatically start... ( 3 / 600m )" at bounding box center [365, 186] width 454 height 34
click at [191, 195] on div at bounding box center [364, 194] width 444 height 5
click at [444, 75] on link "Next »" at bounding box center [447, 74] width 34 height 17
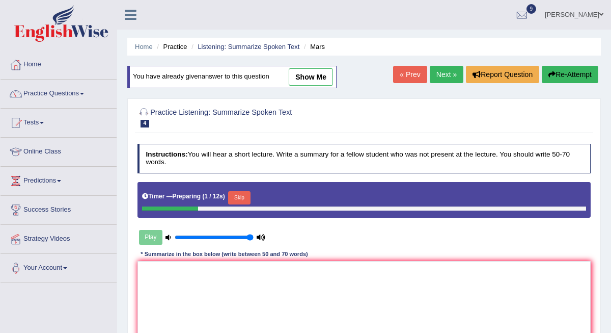
click at [240, 198] on button "Skip" at bounding box center [239, 197] width 22 height 13
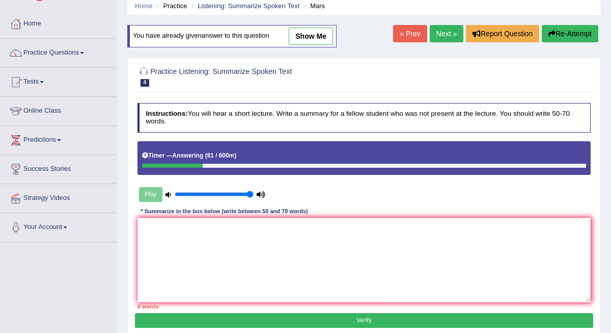
scroll to position [41, 0]
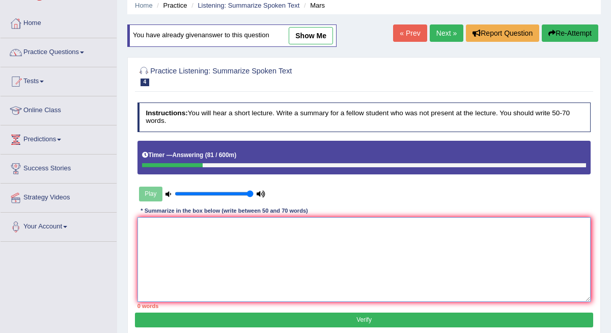
click at [238, 251] on textarea at bounding box center [365, 259] width 454 height 84
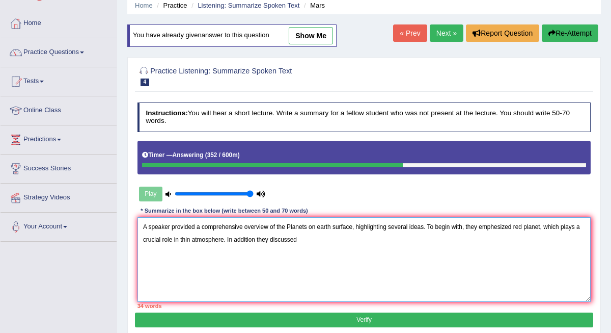
click at [256, 238] on textarea "A speaker provided a comprehensive overview of the Planets on earth surface, hi…" at bounding box center [365, 259] width 454 height 84
click at [339, 231] on textarea "A speaker provided a comprehensive overview of the Planets on earth surface, hi…" at bounding box center [365, 259] width 454 height 84
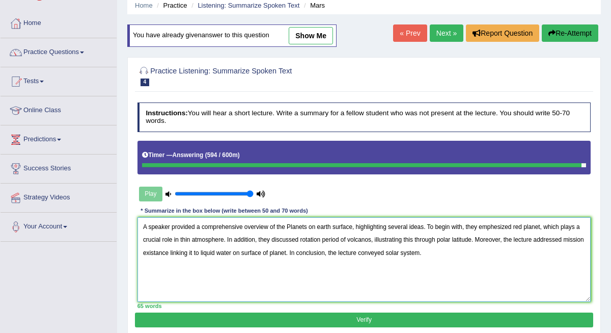
type textarea "A speaker provided a comprehensive overview of the Planets on earth surface, hi…"
click at [340, 319] on button "Verify" at bounding box center [364, 319] width 458 height 15
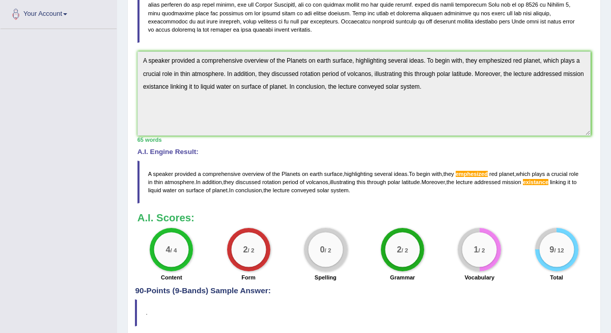
scroll to position [248, 0]
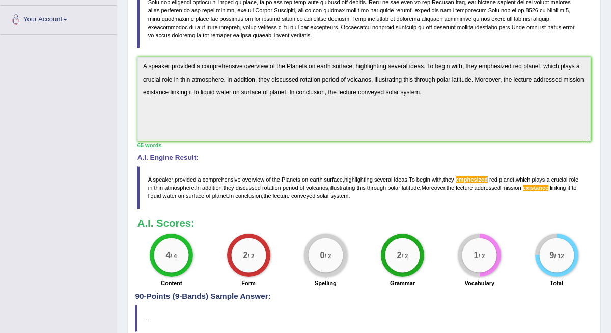
click at [148, 177] on span "A" at bounding box center [150, 179] width 4 height 6
click at [148, 176] on span "A" at bounding box center [150, 179] width 4 height 6
click at [149, 177] on span "A" at bounding box center [150, 179] width 4 height 6
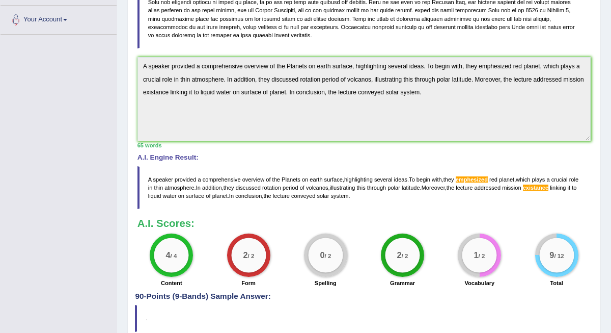
click at [149, 177] on span "A" at bounding box center [150, 179] width 4 height 6
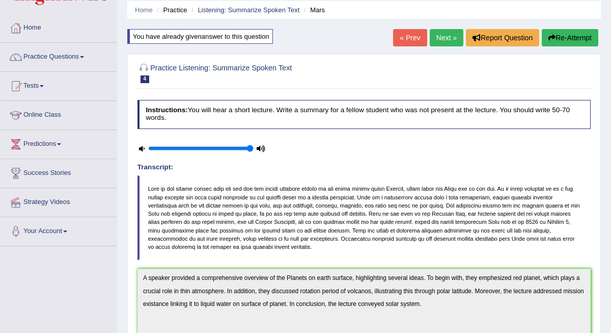
scroll to position [4, 0]
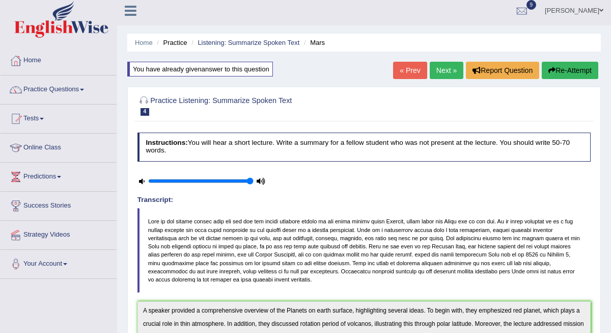
click at [569, 72] on button "Re-Attempt" at bounding box center [570, 70] width 57 height 17
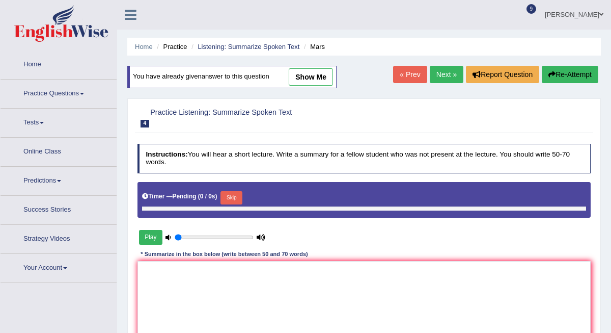
type input "1"
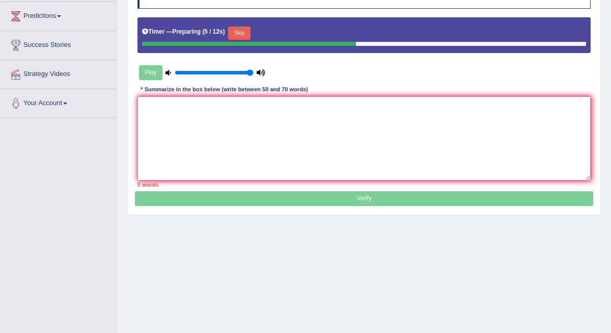
click at [148, 101] on textarea at bounding box center [365, 138] width 454 height 84
paste textarea "A speaker provided a comprehensive overview of the Planets on earth surface, hi…"
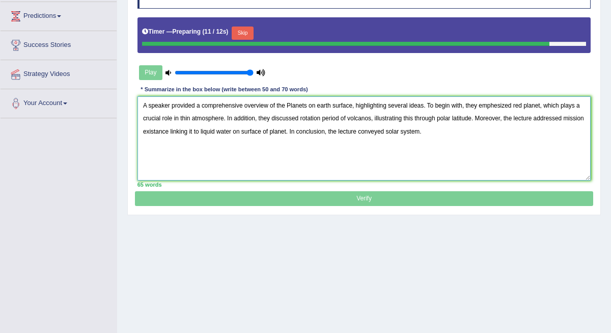
click at [496, 104] on textarea "A speaker provided a comprehensive overview of the Planets on earth surface, hi…" at bounding box center [365, 138] width 454 height 84
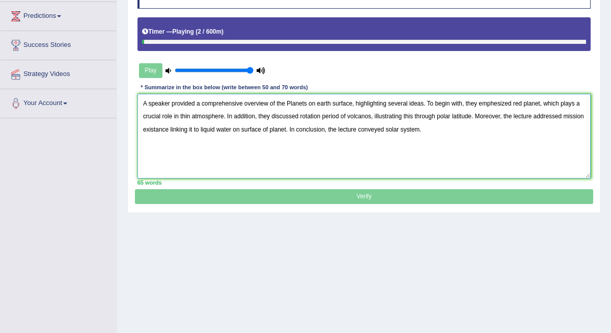
click at [518, 101] on textarea "A speaker provided a comprehensive overview of the Planets on earth surface, hi…" at bounding box center [365, 136] width 454 height 84
click at [514, 102] on textarea "A speaker provided a comprehensive overview of the Planets on earth surface, hi…" at bounding box center [365, 136] width 454 height 84
click at [556, 107] on textarea "A speaker provided a comprehensive overview of the Planets on earth surface, hi…" at bounding box center [365, 136] width 454 height 84
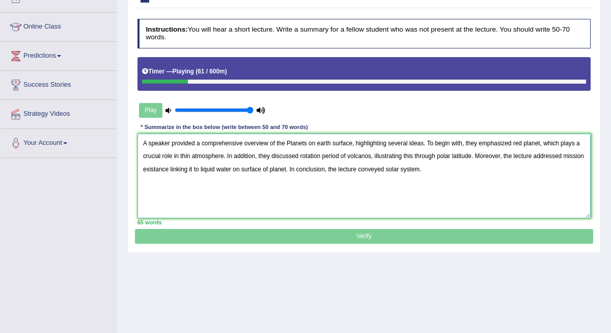
scroll to position [122, 0]
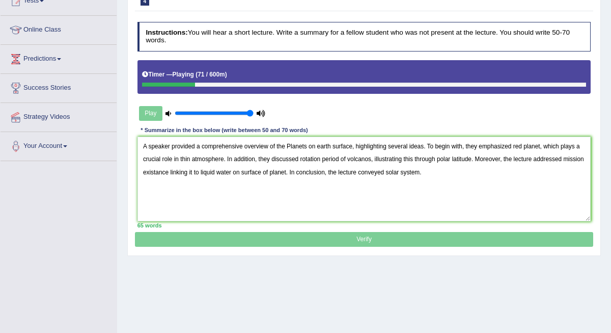
click at [318, 243] on p "Verify" at bounding box center [364, 131] width 458 height 231
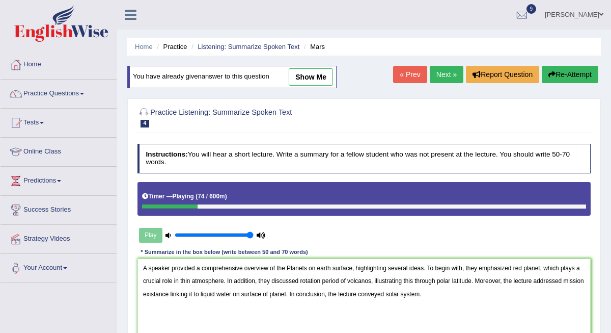
scroll to position [0, 0]
click at [313, 77] on link "show me" at bounding box center [311, 76] width 44 height 17
type textarea "A speaker provided a comprehensive overview of the Planets on earth surface, hi…"
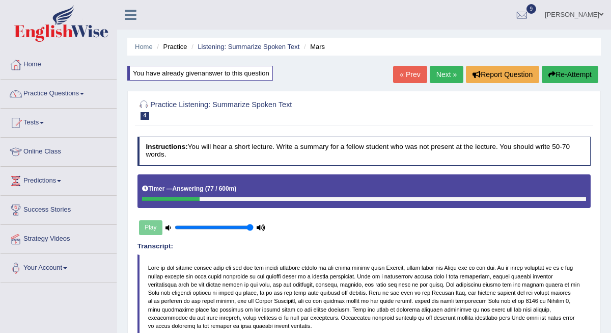
click at [195, 74] on div "You have already given answer to this question" at bounding box center [200, 73] width 146 height 15
click at [564, 77] on button "Re-Attempt" at bounding box center [570, 74] width 57 height 17
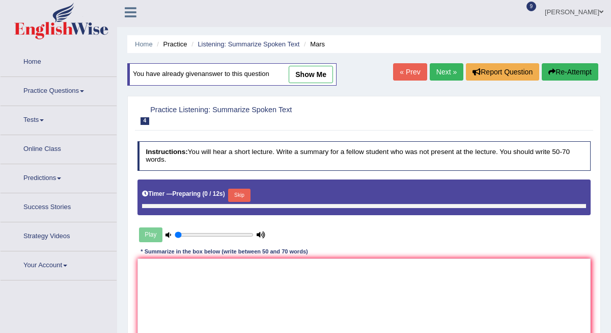
type input "1"
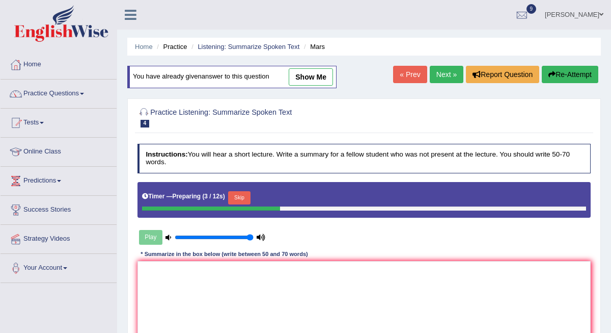
click at [446, 75] on link "Next »" at bounding box center [447, 74] width 34 height 17
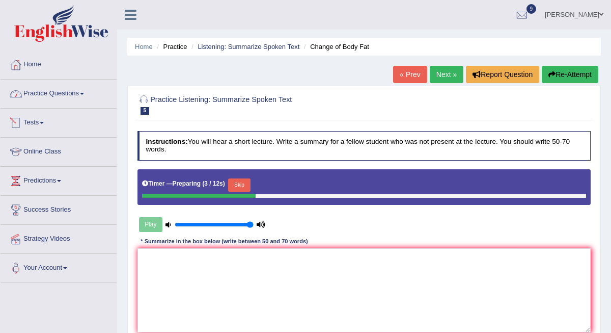
click at [53, 93] on link "Practice Questions" at bounding box center [59, 91] width 116 height 25
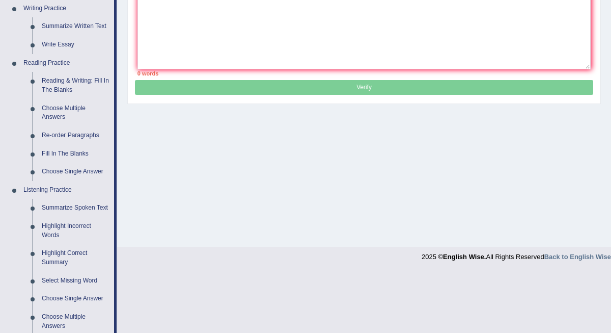
scroll to position [263, 0]
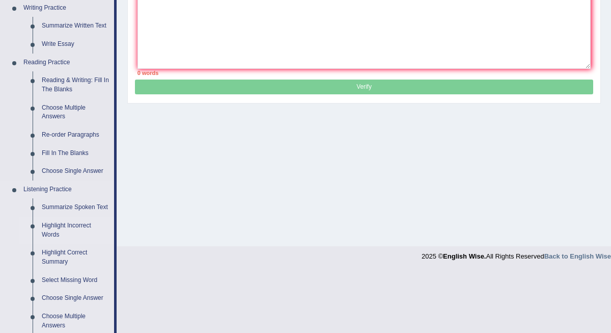
click at [51, 231] on link "Highlight Incorrect Words" at bounding box center [75, 230] width 77 height 27
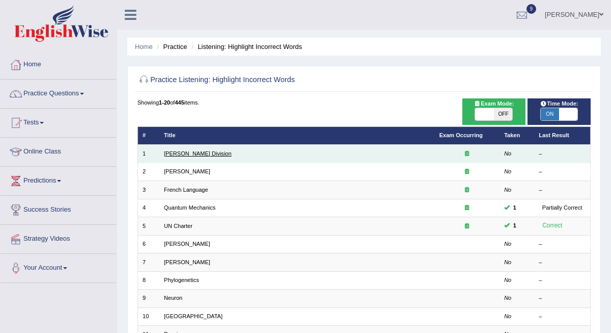
click at [185, 154] on link "[PERSON_NAME] Division" at bounding box center [198, 153] width 68 height 6
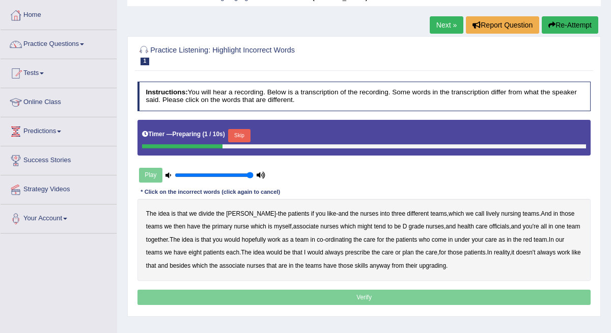
scroll to position [56, 0]
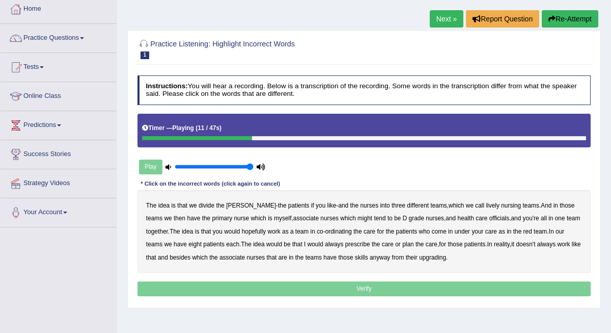
click at [486, 205] on b "lively" at bounding box center [492, 205] width 13 height 7
click at [358, 218] on b "might" at bounding box center [365, 217] width 15 height 7
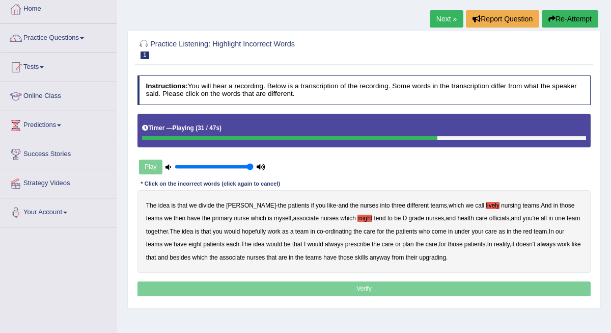
click at [497, 231] on b "care" at bounding box center [491, 231] width 12 height 7
click at [338, 242] on b "always" at bounding box center [334, 243] width 18 height 7
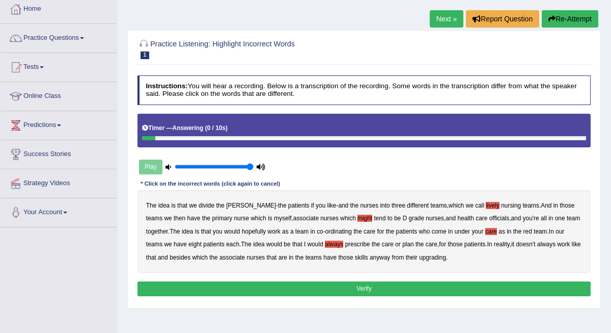
click at [443, 254] on b "upgrading" at bounding box center [432, 257] width 27 height 7
click at [386, 285] on button "Verify" at bounding box center [365, 288] width 454 height 15
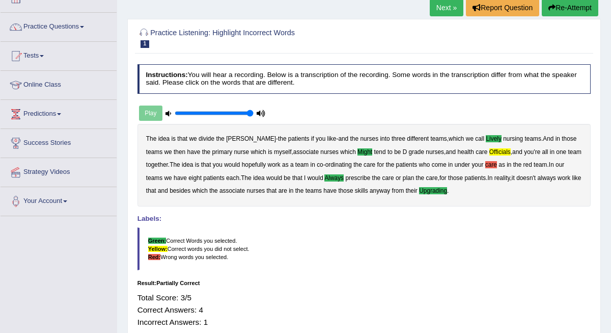
scroll to position [63, 0]
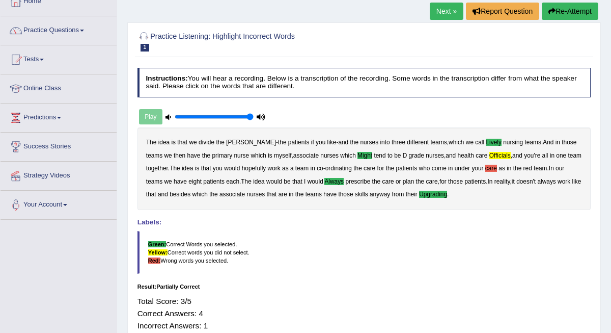
click at [444, 12] on link "Next »" at bounding box center [447, 11] width 34 height 17
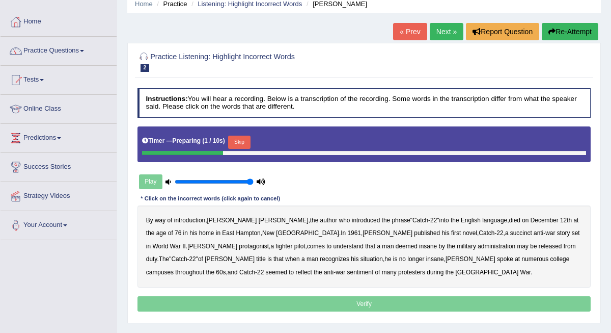
scroll to position [45, 0]
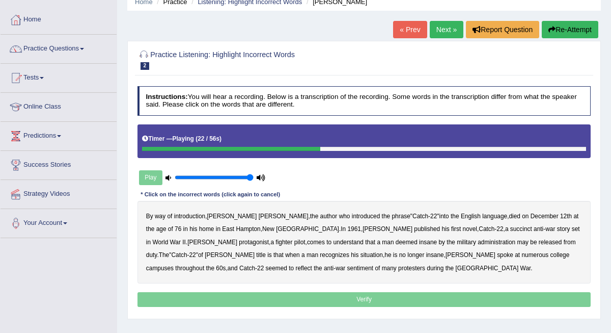
click at [510, 229] on b "succinct" at bounding box center [521, 228] width 22 height 7
click at [478, 238] on b "administration" at bounding box center [497, 241] width 38 height 7
click at [361, 255] on b "situation" at bounding box center [372, 254] width 22 height 7
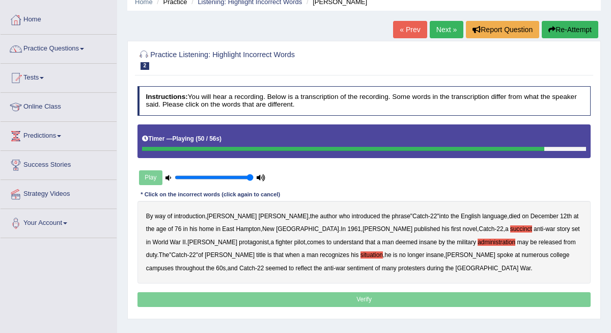
click at [312, 264] on b "reflect" at bounding box center [303, 267] width 16 height 7
click at [386, 300] on p "Verify" at bounding box center [365, 299] width 454 height 15
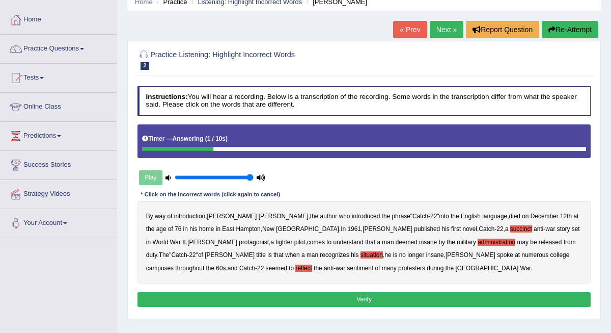
click at [386, 300] on button "Verify" at bounding box center [365, 299] width 454 height 15
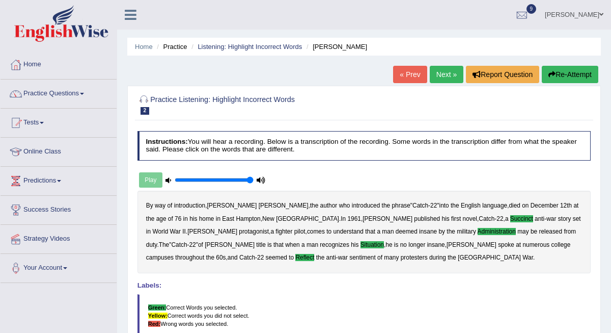
scroll to position [0, 0]
click at [448, 74] on link "Next »" at bounding box center [447, 74] width 34 height 17
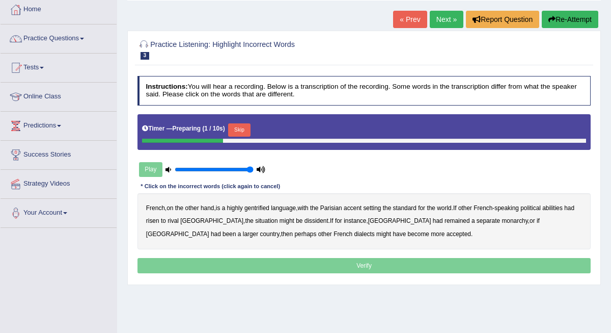
scroll to position [63, 0]
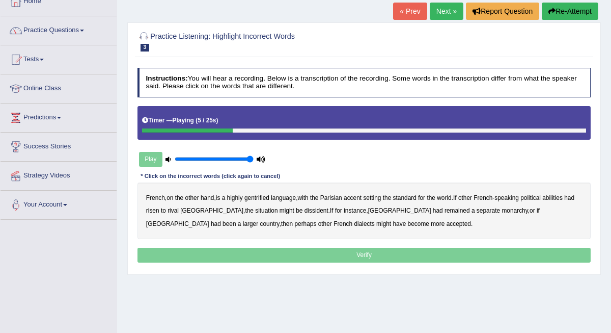
click at [265, 198] on b "gentrified" at bounding box center [257, 197] width 25 height 7
click at [563, 195] on b "abilities" at bounding box center [553, 197] width 20 height 7
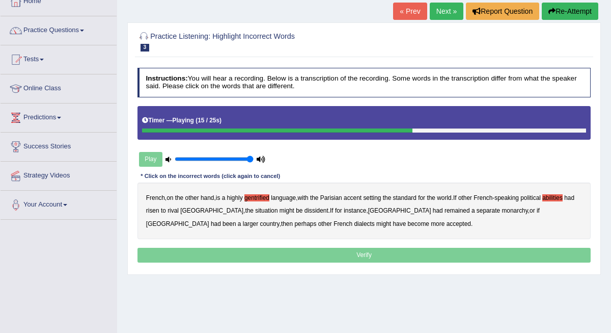
click at [305, 212] on b "dissident" at bounding box center [317, 210] width 24 height 7
click at [502, 209] on b "monarchy" at bounding box center [515, 210] width 26 height 7
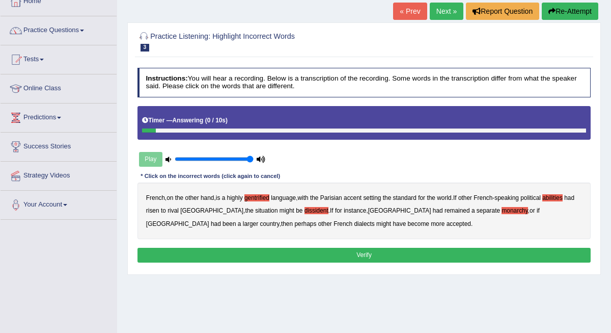
click at [328, 253] on button "Verify" at bounding box center [365, 255] width 454 height 15
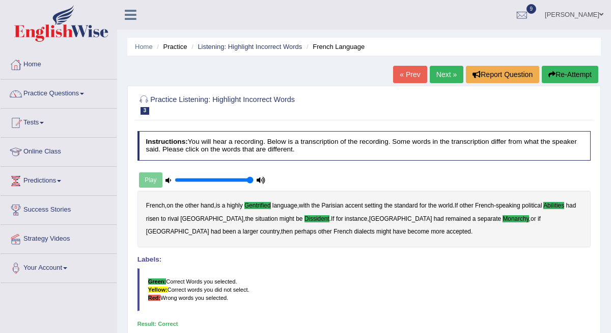
scroll to position [0, 0]
click at [444, 73] on link "Next »" at bounding box center [447, 74] width 34 height 17
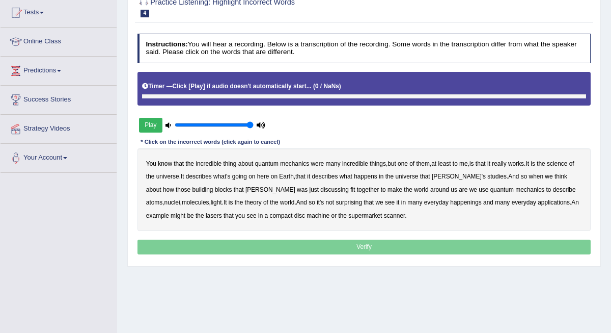
scroll to position [109, 0]
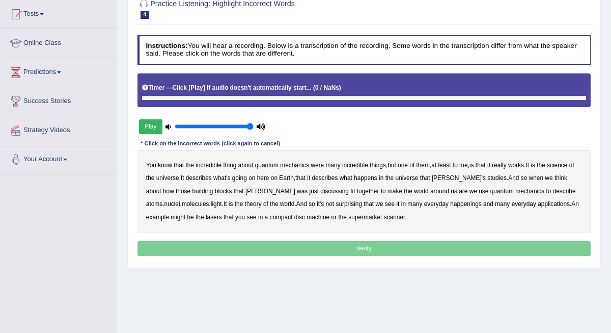
click at [151, 134] on button "Play" at bounding box center [150, 126] width 23 height 15
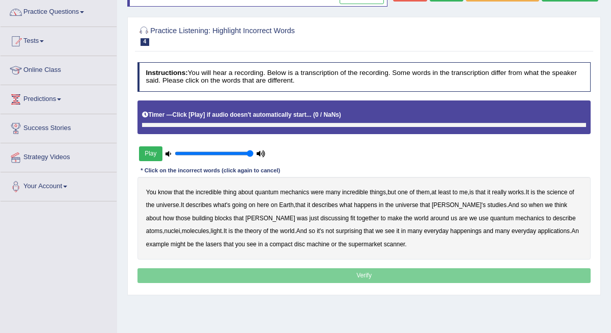
scroll to position [74, 0]
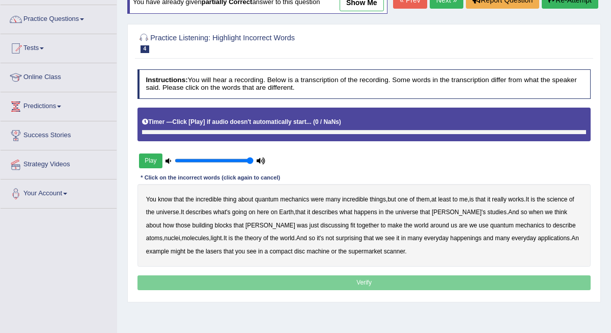
click at [441, 9] on link "Next »" at bounding box center [447, -1] width 34 height 17
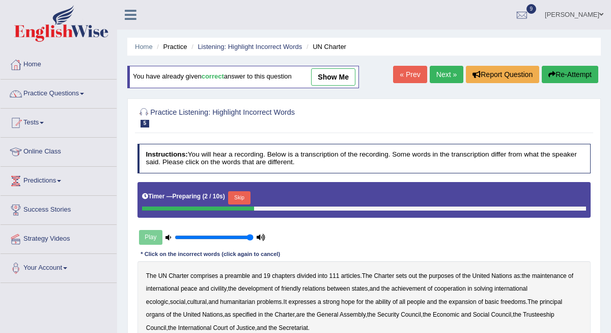
click at [439, 70] on link "Next »" at bounding box center [447, 74] width 34 height 17
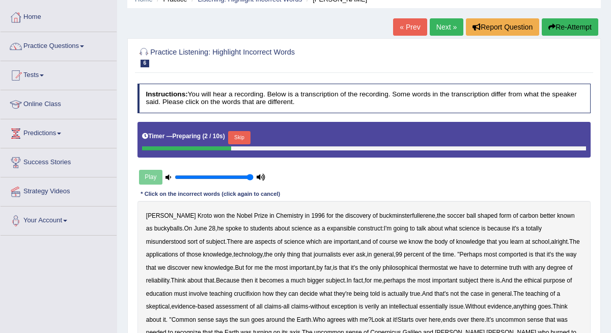
scroll to position [50, 0]
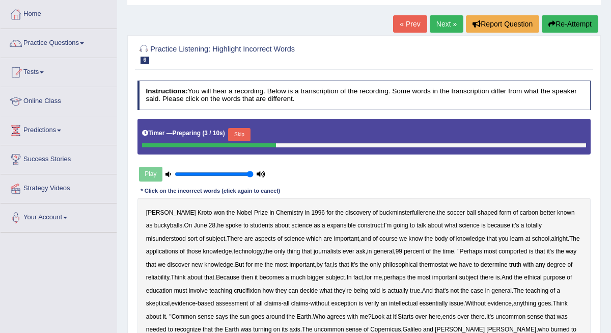
click at [246, 136] on button "Skip" at bounding box center [239, 134] width 22 height 13
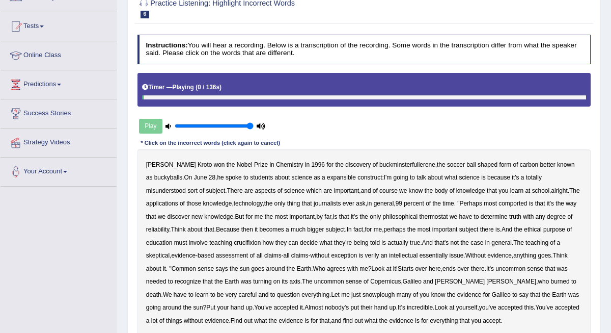
scroll to position [98, 0]
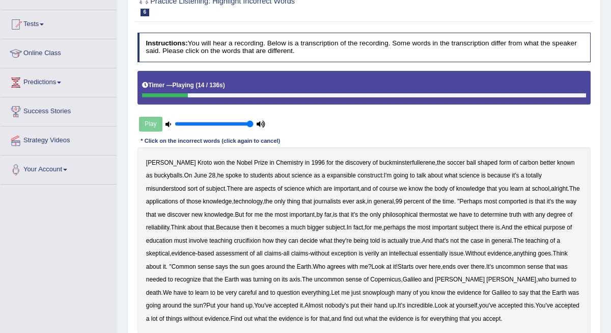
click at [340, 176] on b "expansible" at bounding box center [341, 175] width 29 height 7
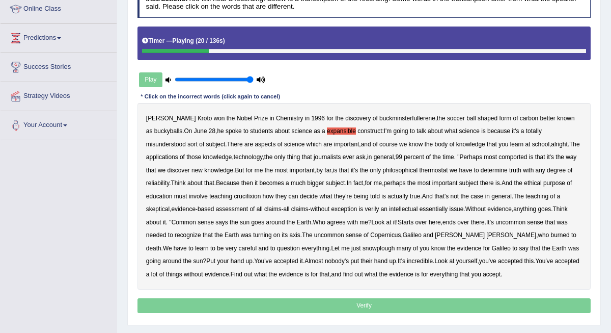
scroll to position [145, 0]
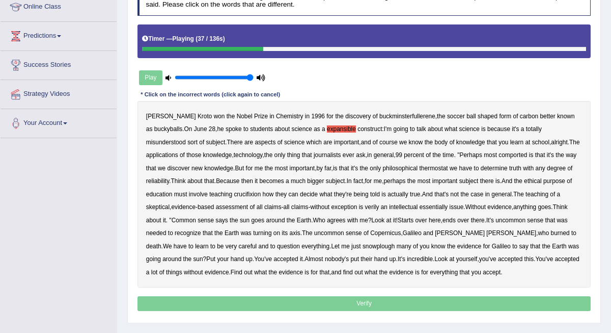
click at [527, 152] on b "comported" at bounding box center [513, 154] width 29 height 7
click at [448, 167] on b "thermostat" at bounding box center [433, 168] width 29 height 7
click at [261, 194] on b "crucifixion" at bounding box center [247, 194] width 27 height 7
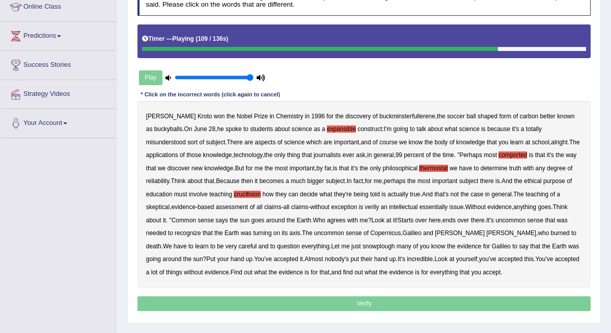
click at [395, 242] on b "snowplough" at bounding box center [379, 245] width 32 height 7
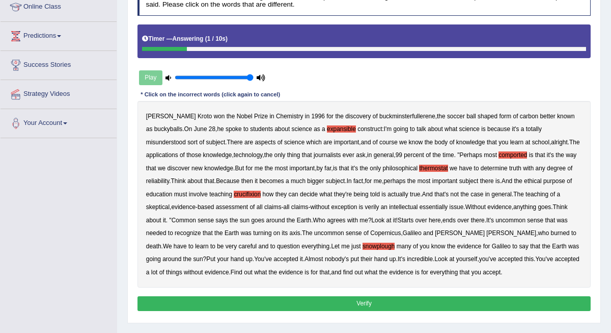
click at [430, 300] on button "Verify" at bounding box center [365, 303] width 454 height 15
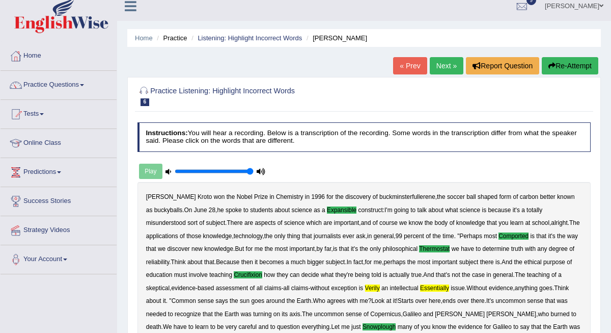
scroll to position [6, 0]
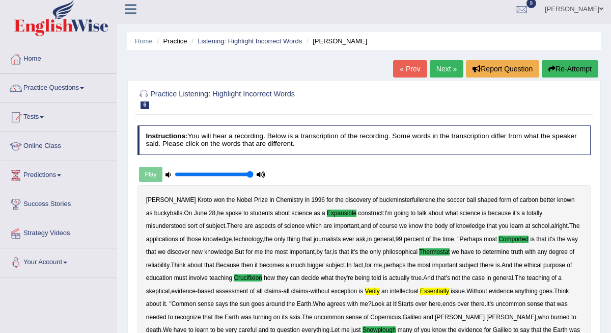
click at [443, 71] on link "Next »" at bounding box center [447, 68] width 34 height 17
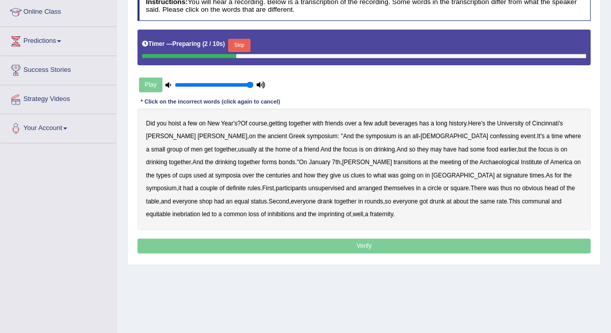
scroll to position [126, 0]
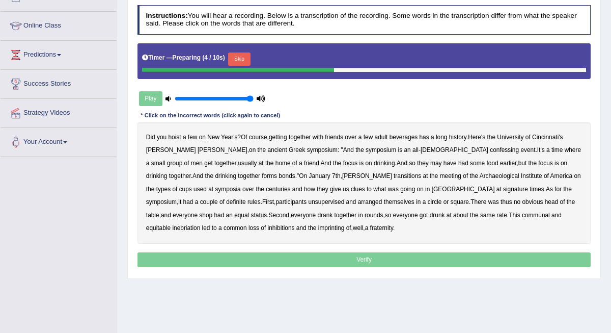
click at [248, 57] on button "Skip" at bounding box center [239, 58] width 22 height 13
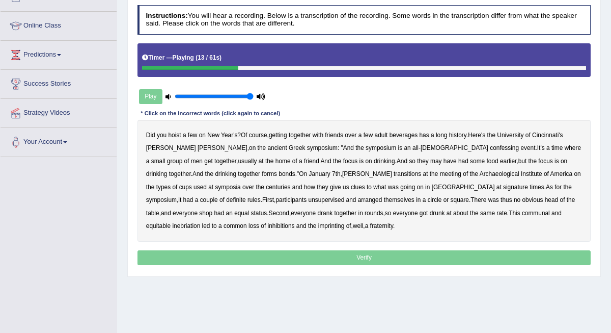
click at [490, 149] on b "confessing" at bounding box center [504, 147] width 29 height 7
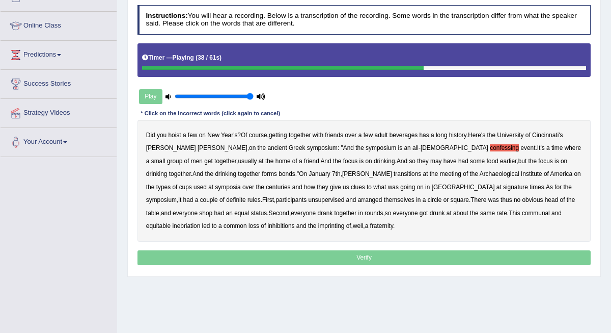
click at [503, 185] on b "signature" at bounding box center [515, 186] width 25 height 7
click at [309, 199] on b "unsupervised" at bounding box center [327, 199] width 36 height 7
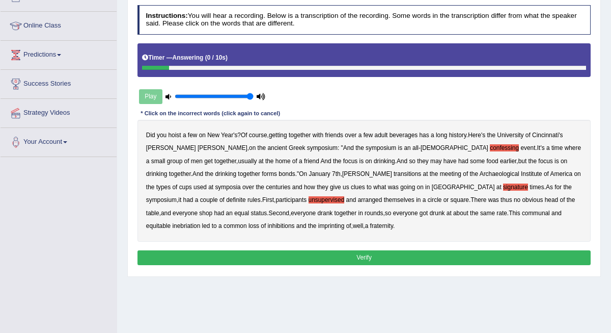
click at [318, 225] on b "imprinting" at bounding box center [331, 225] width 26 height 7
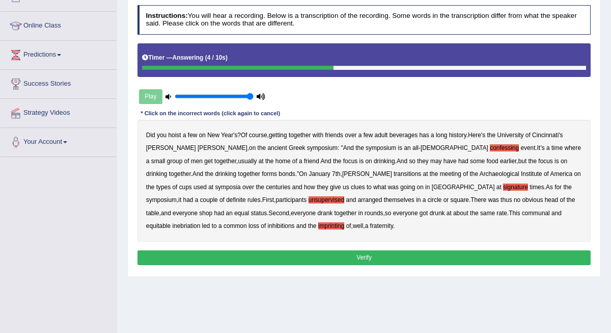
click at [270, 252] on button "Verify" at bounding box center [365, 257] width 454 height 15
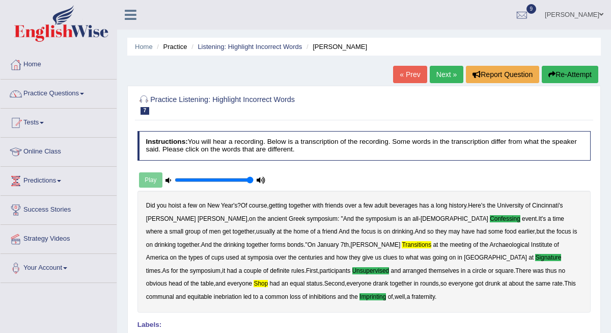
scroll to position [0, 0]
click at [182, 45] on li "Practice" at bounding box center [170, 47] width 33 height 10
click at [210, 45] on link "Listening: Highlight Incorrect Words" at bounding box center [250, 47] width 104 height 8
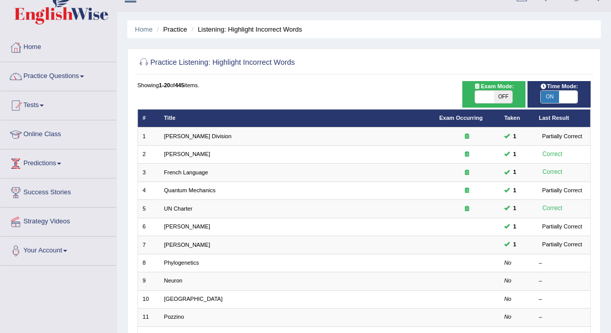
scroll to position [7, 0]
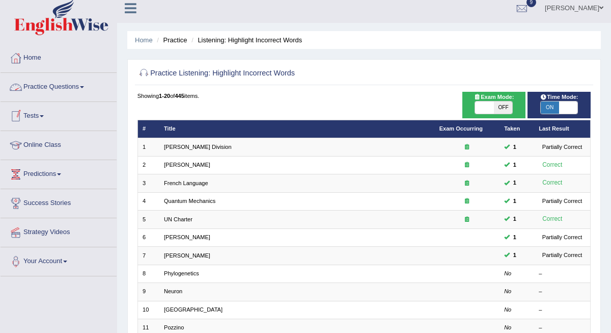
click at [65, 84] on link "Practice Questions" at bounding box center [59, 85] width 116 height 25
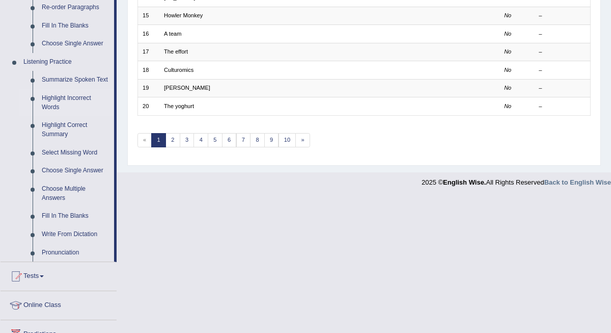
scroll to position [395, 0]
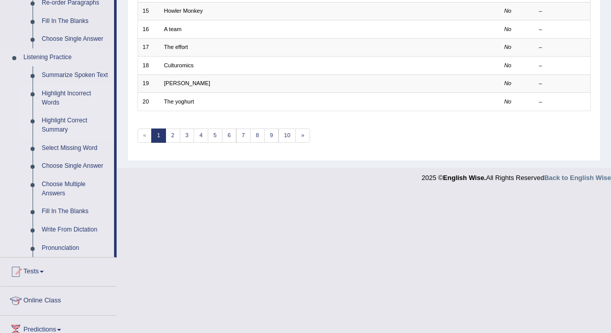
click at [59, 123] on link "Highlight Correct Summary" at bounding box center [75, 125] width 77 height 27
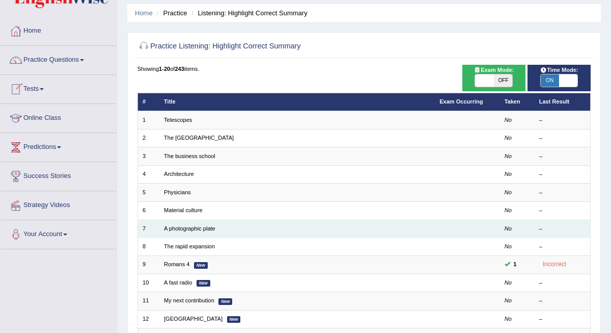
scroll to position [39, 0]
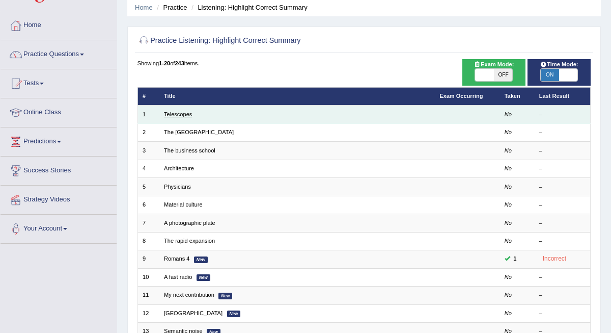
click at [178, 112] on link "Telescopes" at bounding box center [178, 114] width 28 height 6
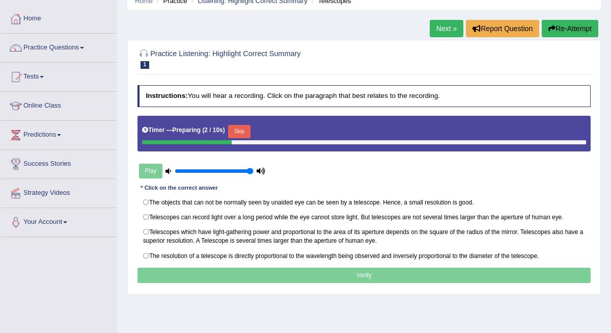
scroll to position [50, 0]
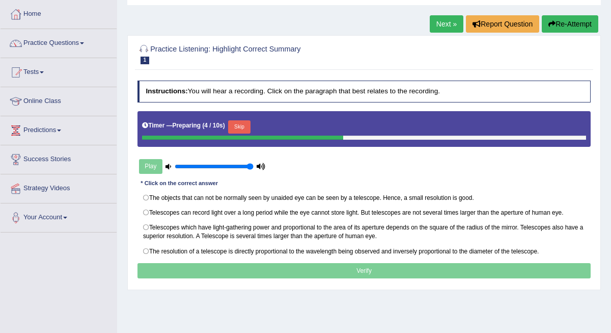
click at [245, 126] on button "Skip" at bounding box center [239, 126] width 22 height 13
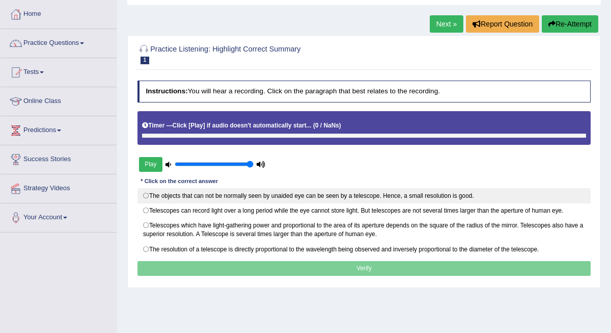
click at [146, 195] on label "The objects that can not be normally seen by unaided eye can be seen by a teles…" at bounding box center [365, 195] width 454 height 15
radio input "true"
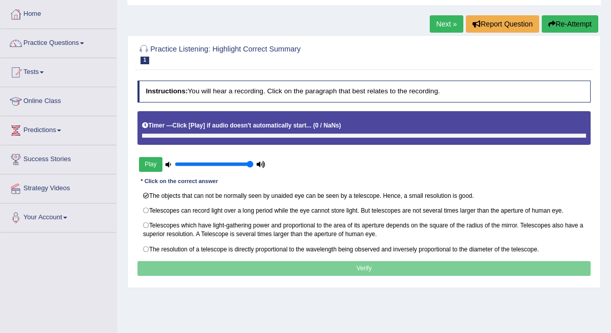
click at [247, 264] on p "Verify" at bounding box center [365, 268] width 454 height 15
click at [144, 163] on button "Play" at bounding box center [150, 164] width 23 height 15
click at [451, 22] on link "Next »" at bounding box center [447, 23] width 34 height 17
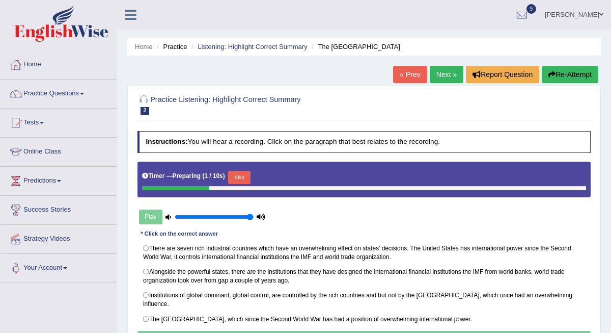
click at [250, 180] on button "Skip" at bounding box center [239, 177] width 22 height 13
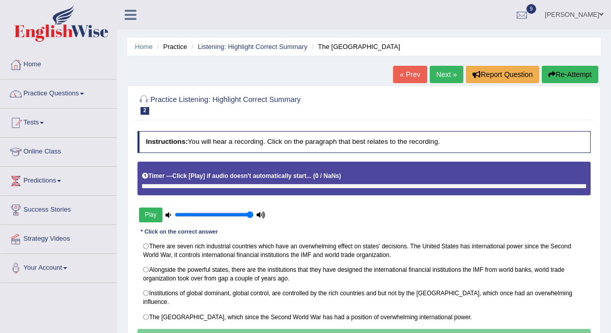
click at [152, 215] on button "Play" at bounding box center [150, 214] width 23 height 15
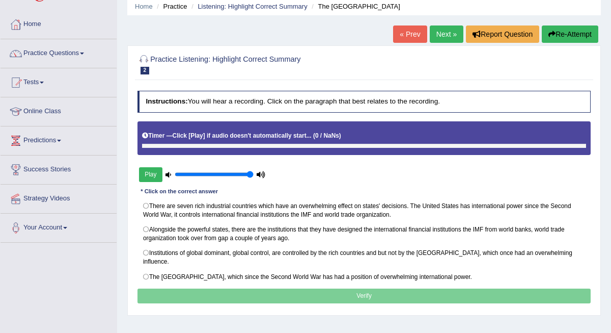
scroll to position [39, 0]
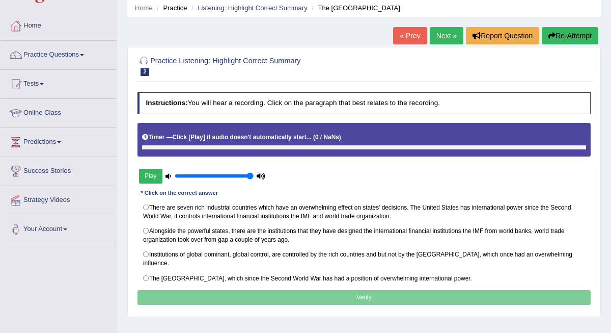
click at [442, 32] on link "Next »" at bounding box center [447, 35] width 34 height 17
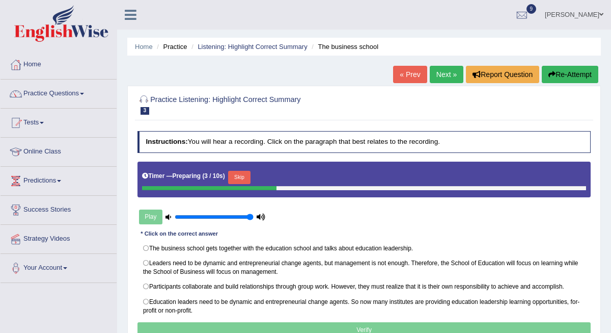
click at [248, 176] on button "Skip" at bounding box center [239, 177] width 22 height 13
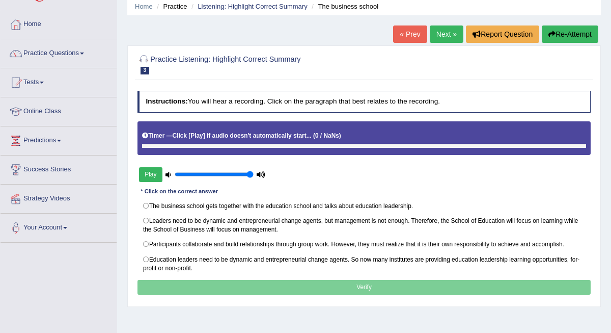
scroll to position [50, 0]
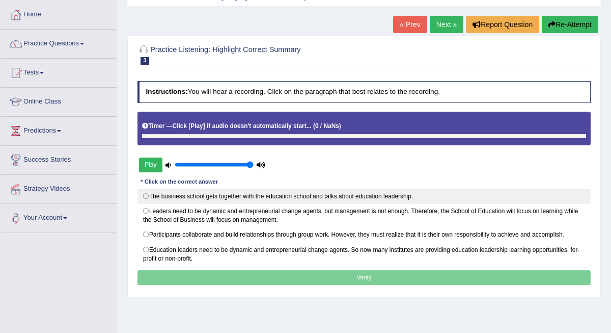
click at [145, 195] on label "The business school gets together with the education school and talks about edu…" at bounding box center [365, 195] width 454 height 15
radio input "true"
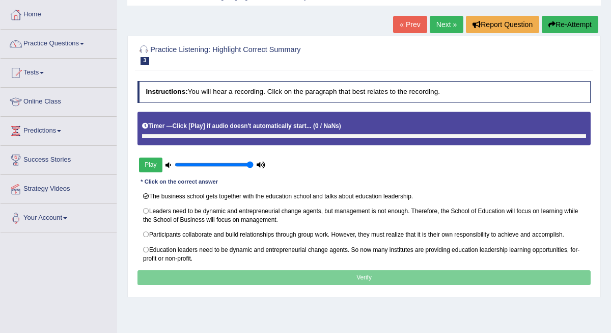
click at [307, 277] on p "Verify" at bounding box center [365, 277] width 454 height 15
click at [58, 45] on link "Practice Questions" at bounding box center [59, 42] width 116 height 25
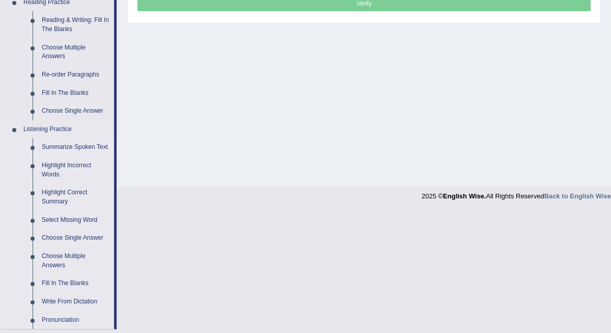
scroll to position [343, 0]
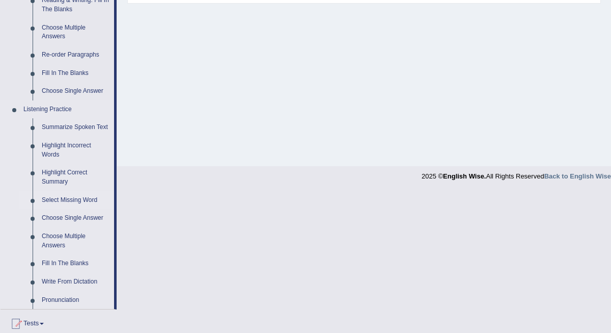
click at [71, 201] on link "Select Missing Word" at bounding box center [75, 200] width 77 height 18
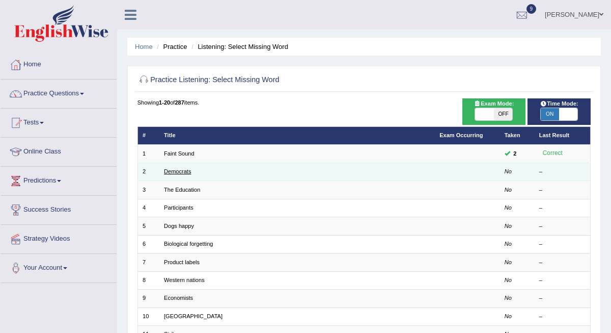
click at [174, 171] on link "Democrats" at bounding box center [177, 171] width 27 height 6
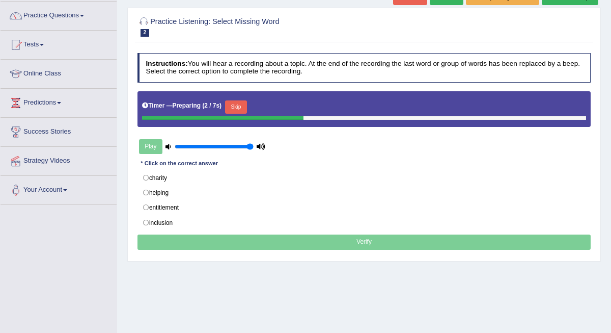
scroll to position [80, 0]
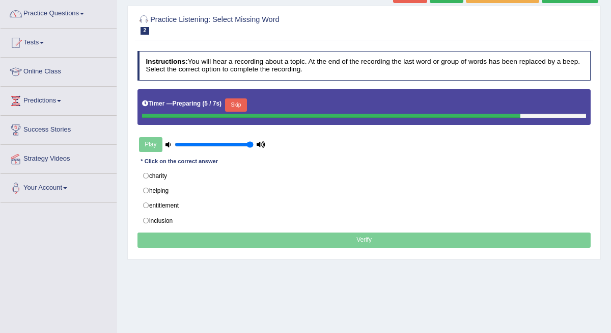
click at [239, 106] on button "Skip" at bounding box center [236, 104] width 22 height 13
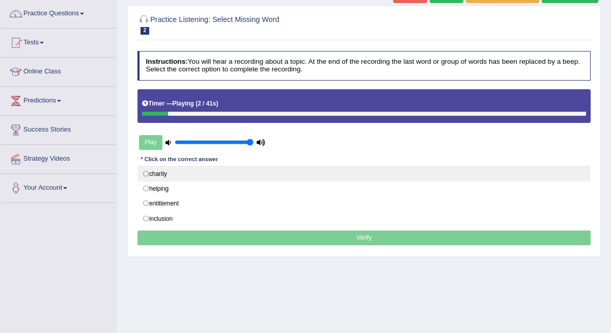
click at [150, 170] on label "charity" at bounding box center [365, 173] width 454 height 15
radio input "true"
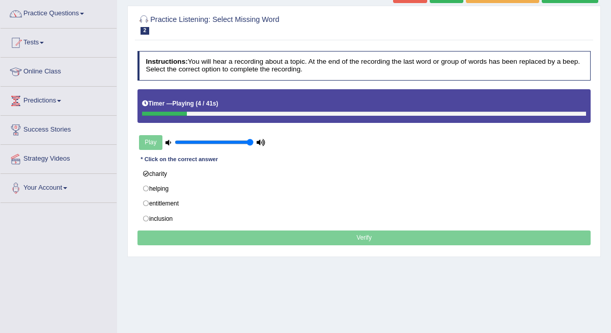
click at [218, 234] on p "Verify" at bounding box center [365, 237] width 454 height 15
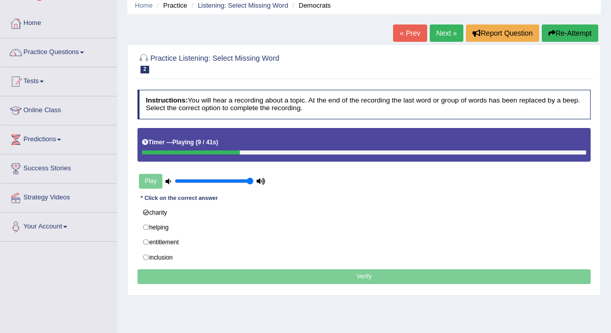
scroll to position [41, 0]
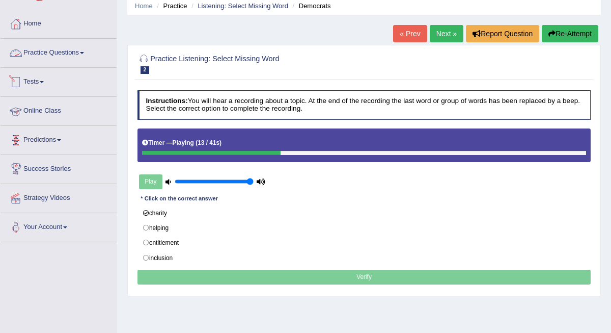
click at [72, 53] on link "Practice Questions" at bounding box center [59, 51] width 116 height 25
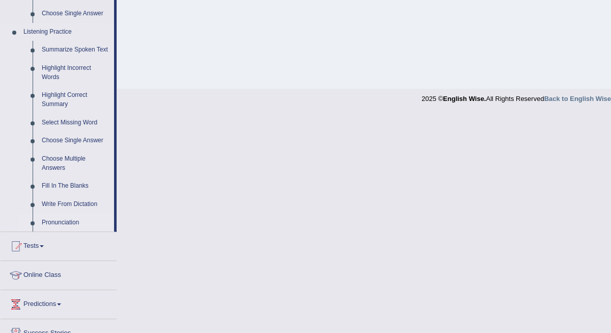
scroll to position [422, 0]
click at [61, 138] on link "Choose Single Answer" at bounding box center [75, 139] width 77 height 18
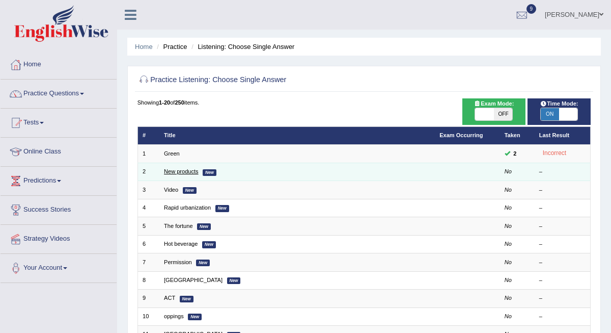
click at [174, 172] on link "New products" at bounding box center [181, 171] width 35 height 6
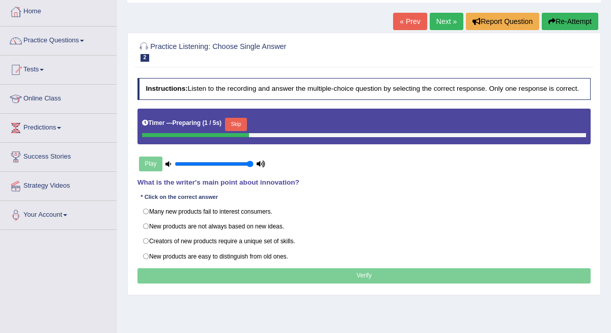
scroll to position [57, 0]
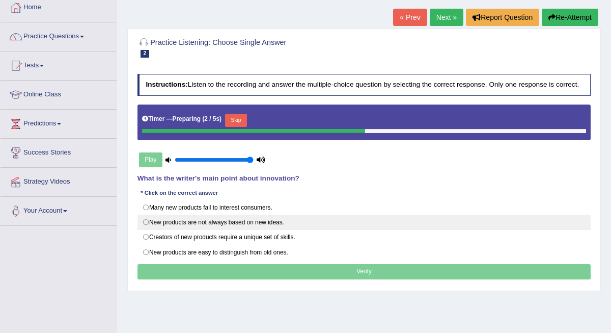
click at [144, 226] on label "New products are not always based on new ideas." at bounding box center [365, 221] width 454 height 15
radio input "true"
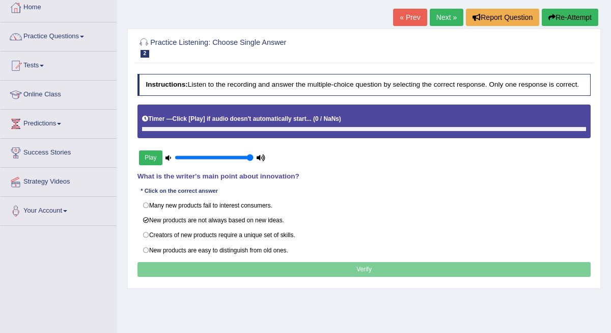
click at [154, 165] on button "Play" at bounding box center [150, 157] width 23 height 15
click at [246, 281] on div "Instructions: Listen to the recording and answer the multiple-choice question b…" at bounding box center [364, 177] width 458 height 214
click at [65, 34] on link "Practice Questions" at bounding box center [59, 34] width 116 height 25
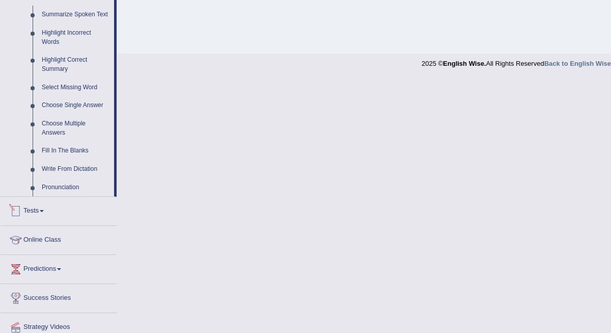
scroll to position [452, 0]
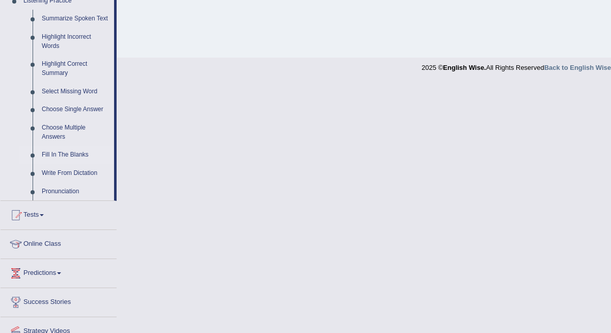
click at [59, 151] on link "Fill In The Blanks" at bounding box center [75, 155] width 77 height 18
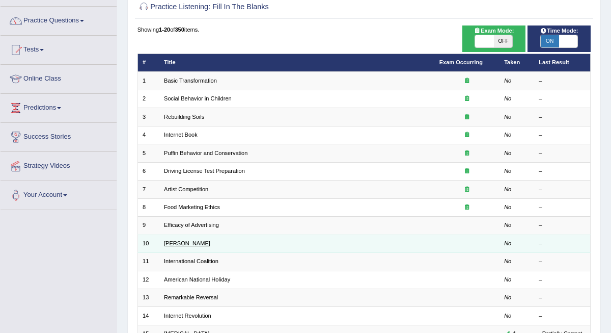
scroll to position [73, 0]
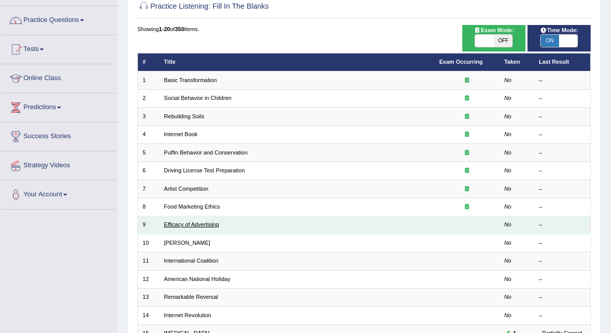
click at [198, 224] on link "Efficacy of Advertising" at bounding box center [191, 224] width 55 height 6
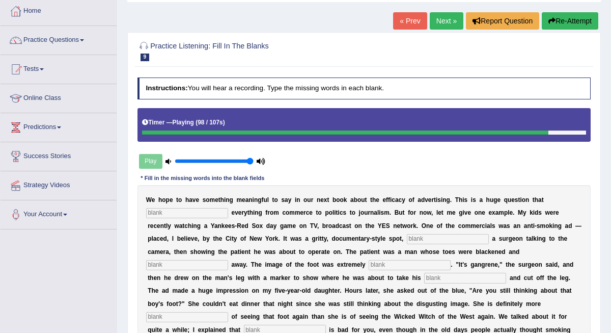
scroll to position [52, 0]
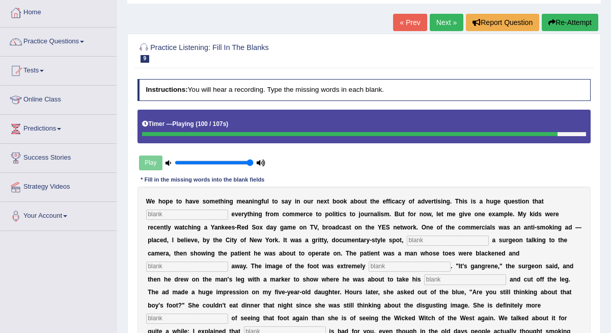
click at [445, 20] on link "Next »" at bounding box center [447, 22] width 34 height 17
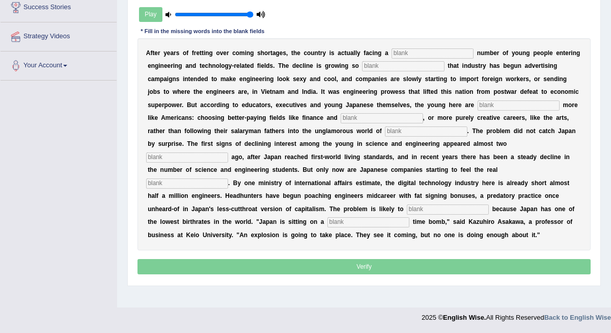
scroll to position [202, 0]
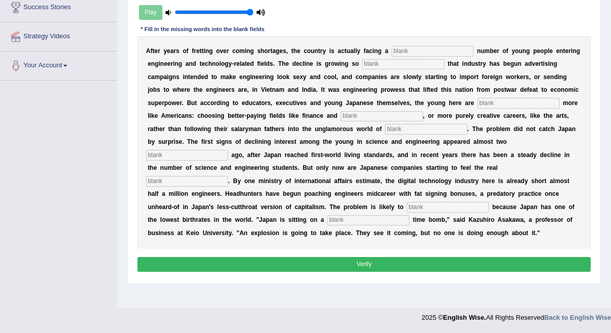
click at [452, 52] on input "text" at bounding box center [433, 51] width 82 height 10
type input "advandling"
click at [426, 70] on div "A f t e r y e a r s o f f r e t t i n g o v e r c o m i n g s h o r t a g e s ,…" at bounding box center [365, 142] width 454 height 212
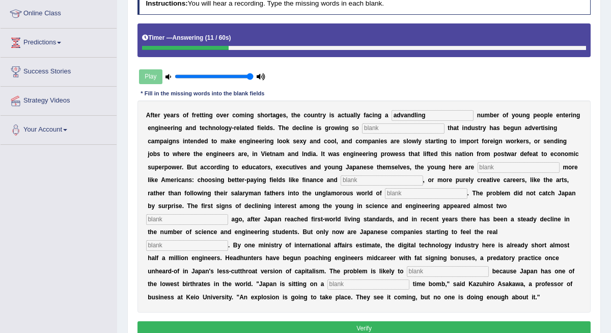
scroll to position [138, 0]
click at [387, 131] on input "text" at bounding box center [403, 128] width 82 height 10
type input "drastic"
click at [489, 171] on input "text" at bounding box center [519, 167] width 82 height 10
type input "behaving"
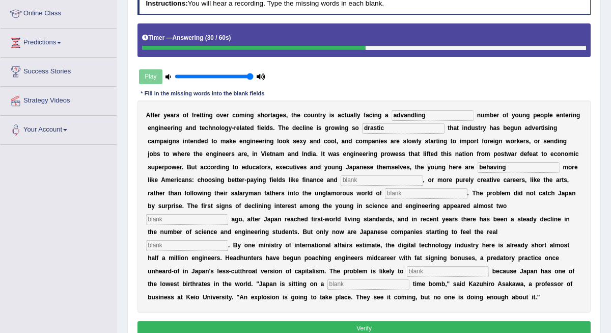
click at [394, 183] on input "text" at bounding box center [382, 180] width 82 height 10
type input "medicine"
click at [429, 197] on input "text" at bounding box center [426, 193] width 82 height 10
type input "manufacturing"
click at [228, 214] on input "text" at bounding box center [187, 219] width 82 height 10
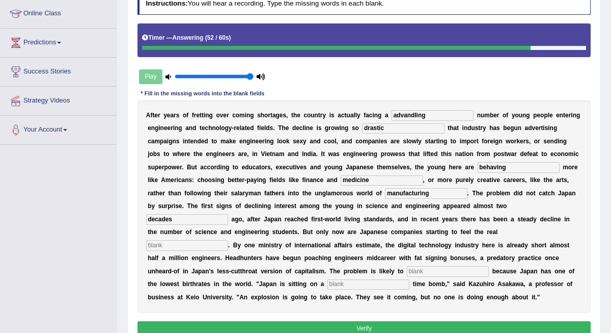
type input "decades"
click at [464, 227] on div "A f t e r y e a r s o f f r e t t i n g o v e r c o m i n g s h o r t a g e s ,…" at bounding box center [365, 206] width 454 height 212
click at [228, 240] on input "text" at bounding box center [187, 245] width 82 height 10
type input "pinch"
click at [407, 276] on input "text" at bounding box center [448, 271] width 82 height 10
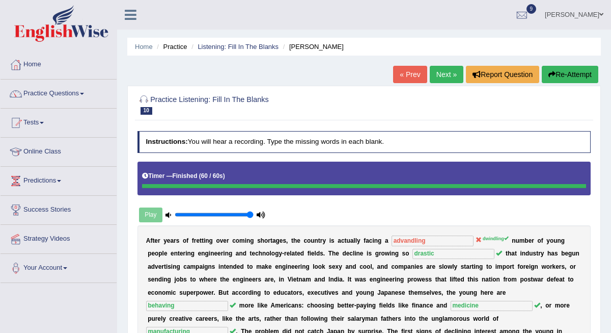
scroll to position [0, 0]
click at [445, 72] on link "Next »" at bounding box center [447, 74] width 34 height 17
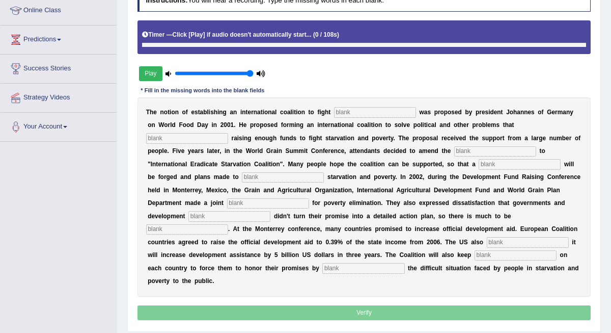
scroll to position [150, 0]
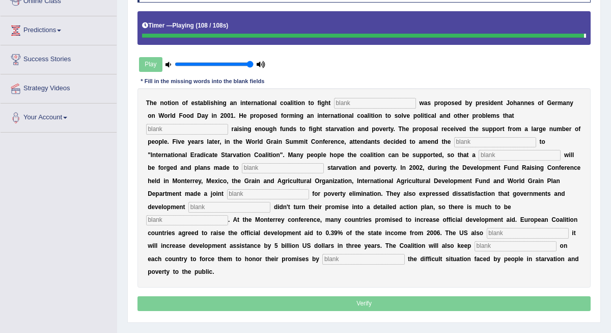
click at [350, 99] on input "text" at bounding box center [375, 103] width 82 height 10
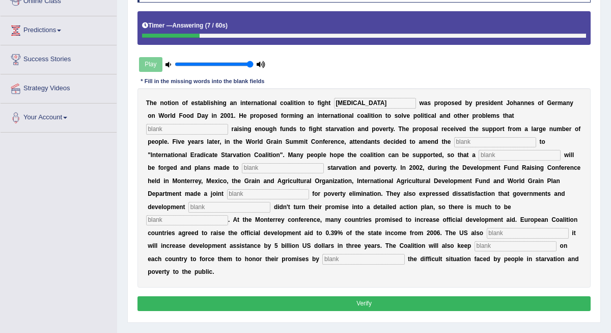
type input "[MEDICAL_DATA]"
click at [198, 131] on input "text" at bounding box center [187, 129] width 82 height 10
type input "abstract"
click at [473, 143] on input "text" at bounding box center [495, 142] width 82 height 10
type input "manifestation"
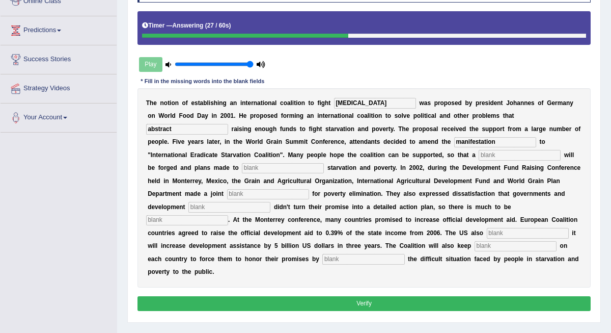
click at [518, 158] on input "text" at bounding box center [520, 155] width 82 height 10
type input "resolution"
click at [285, 167] on input "text" at bounding box center [283, 168] width 82 height 10
click at [256, 195] on input "text" at bounding box center [268, 194] width 82 height 10
type input "apeal"
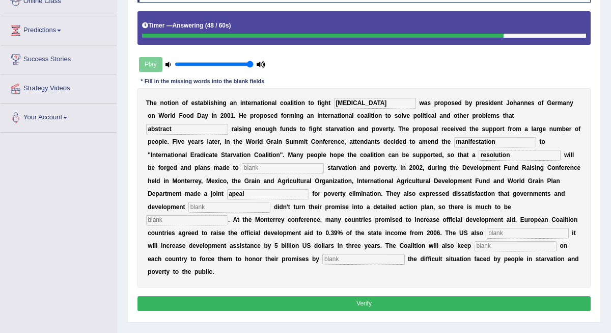
click at [200, 209] on input "text" at bounding box center [229, 207] width 82 height 10
type input "partners"
click at [228, 215] on input "text" at bounding box center [187, 220] width 82 height 10
type input "desie"
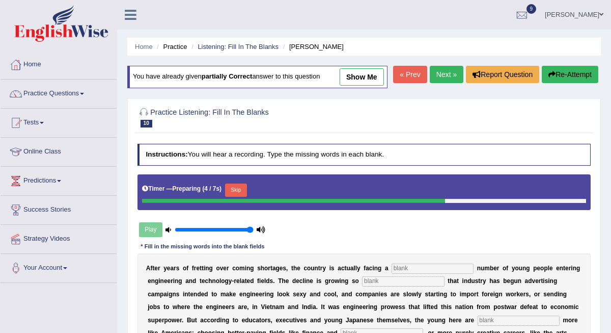
click at [408, 83] on link "« Prev" at bounding box center [410, 74] width 34 height 17
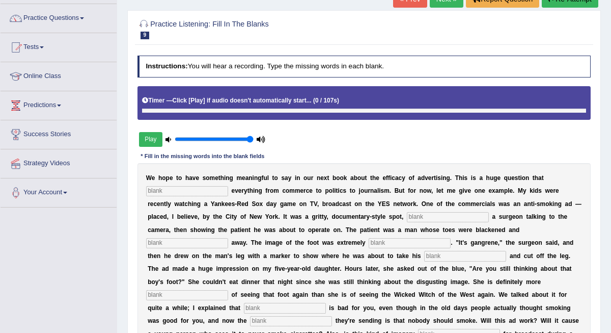
scroll to position [46, 0]
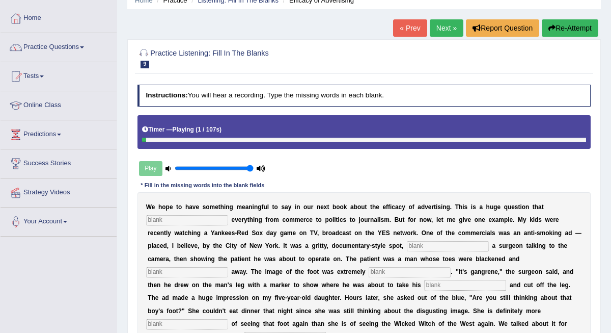
click at [407, 28] on link "« Prev" at bounding box center [410, 27] width 34 height 17
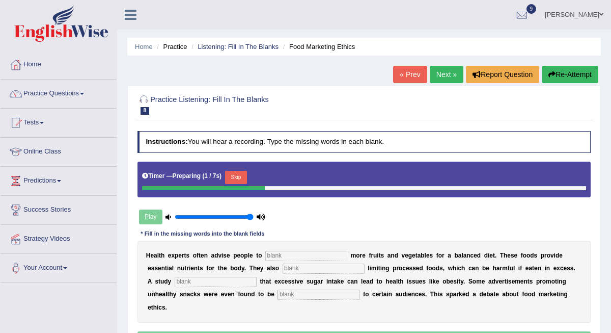
click at [407, 28] on ul "Satindar Singh Toggle navigation Username: Daaas Access Type: Online Subscripti…" at bounding box center [438, 14] width 346 height 29
click at [404, 79] on link "« Prev" at bounding box center [410, 74] width 34 height 17
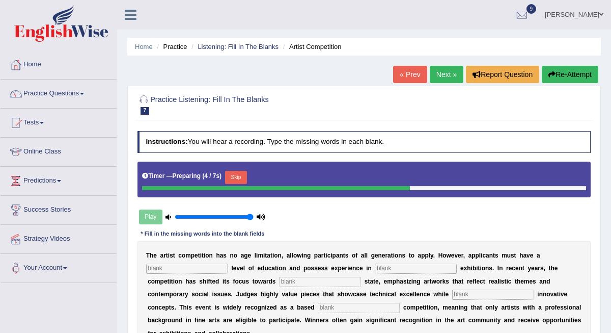
click at [445, 75] on link "Next »" at bounding box center [447, 74] width 34 height 17
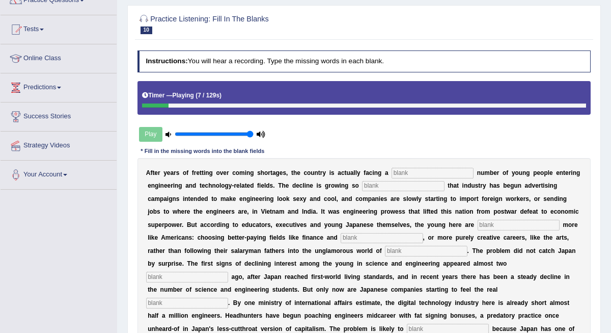
scroll to position [91, 0]
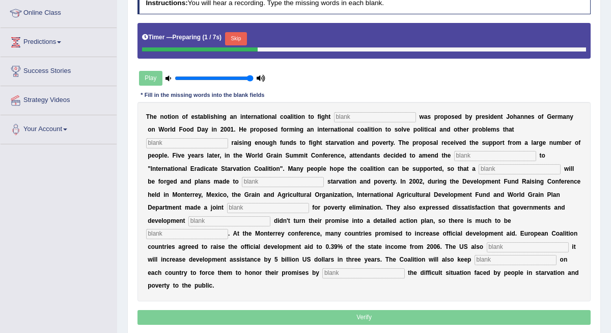
scroll to position [146, 0]
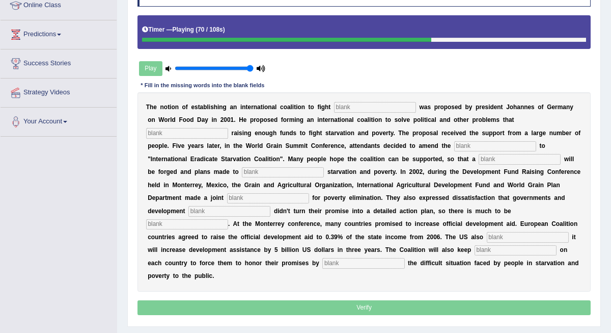
click at [361, 109] on input "text" at bounding box center [375, 107] width 82 height 10
type input "[MEDICAL_DATA]"
click at [203, 130] on input "text" at bounding box center [187, 133] width 82 height 10
type input "abstract"
click at [481, 149] on input "text" at bounding box center [495, 146] width 82 height 10
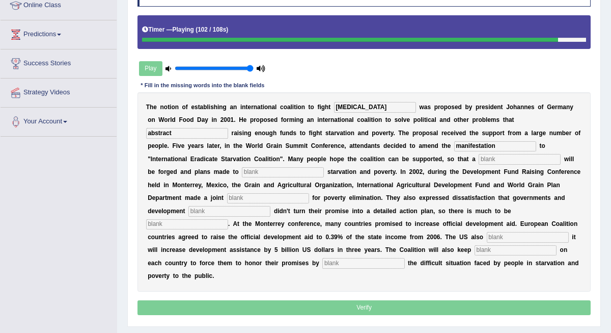
type input "manifestation"
click at [495, 162] on input "text" at bounding box center [520, 159] width 82 height 10
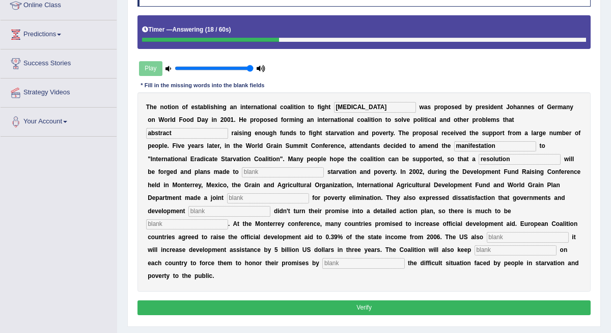
type input "resolution"
click at [250, 174] on input "text" at bounding box center [283, 172] width 82 height 10
click at [227, 203] on input "text" at bounding box center [268, 198] width 82 height 10
type input "apeal"
click at [188, 216] on input "text" at bounding box center [229, 211] width 82 height 10
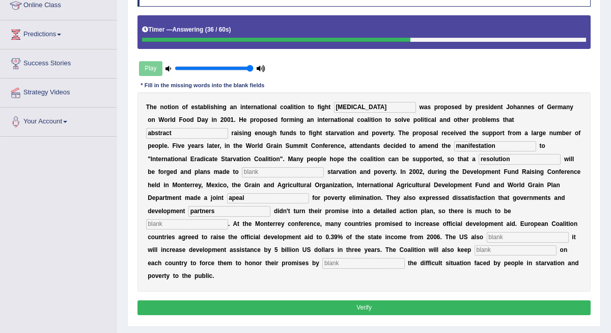
type input "partners"
click at [228, 219] on input "text" at bounding box center [187, 224] width 82 height 10
type input "desired"
click at [487, 239] on input "text" at bounding box center [528, 237] width 82 height 10
type input "announced"
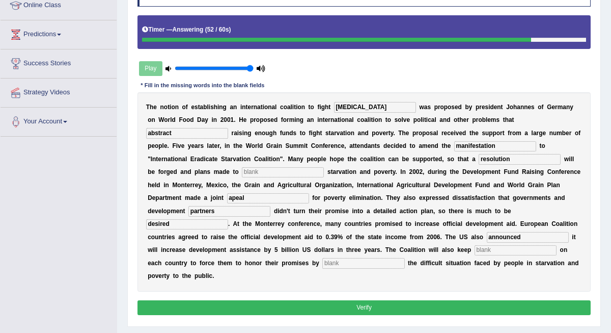
click at [475, 254] on input "text" at bounding box center [516, 250] width 82 height 10
type input "pressure"
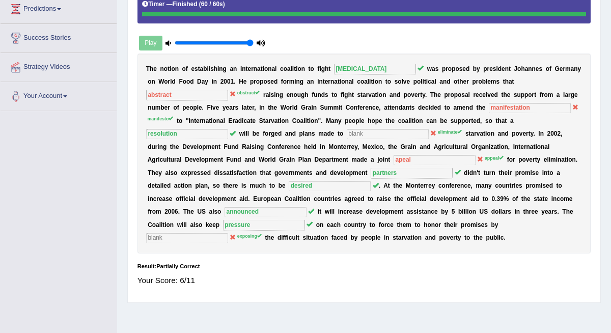
scroll to position [168, 0]
